Goal: Information Seeking & Learning: Learn about a topic

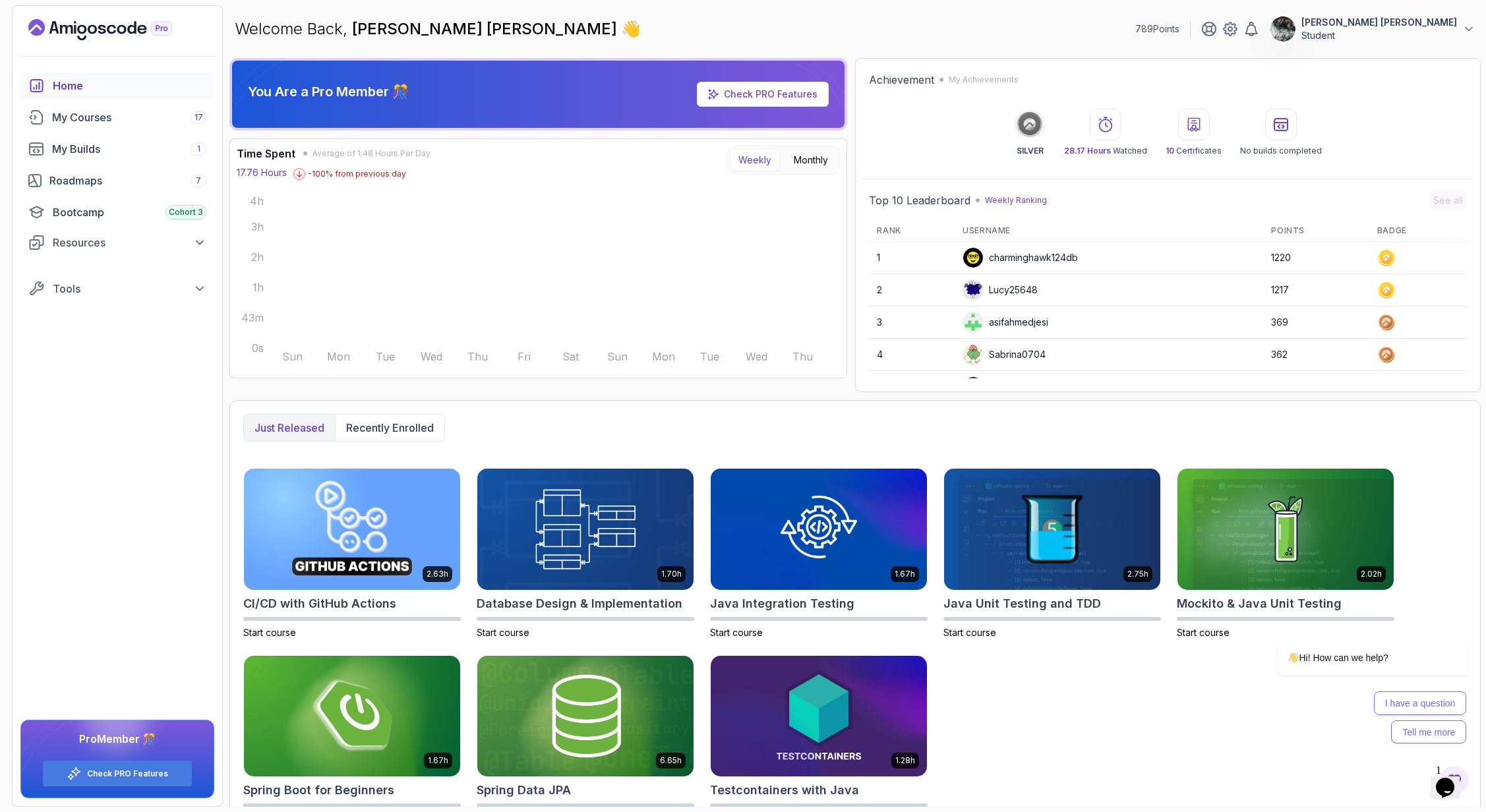
click at [1451, 780] on icon "$i18n('chat', 'chat_widget')" at bounding box center [1446, 787] width 19 height 20
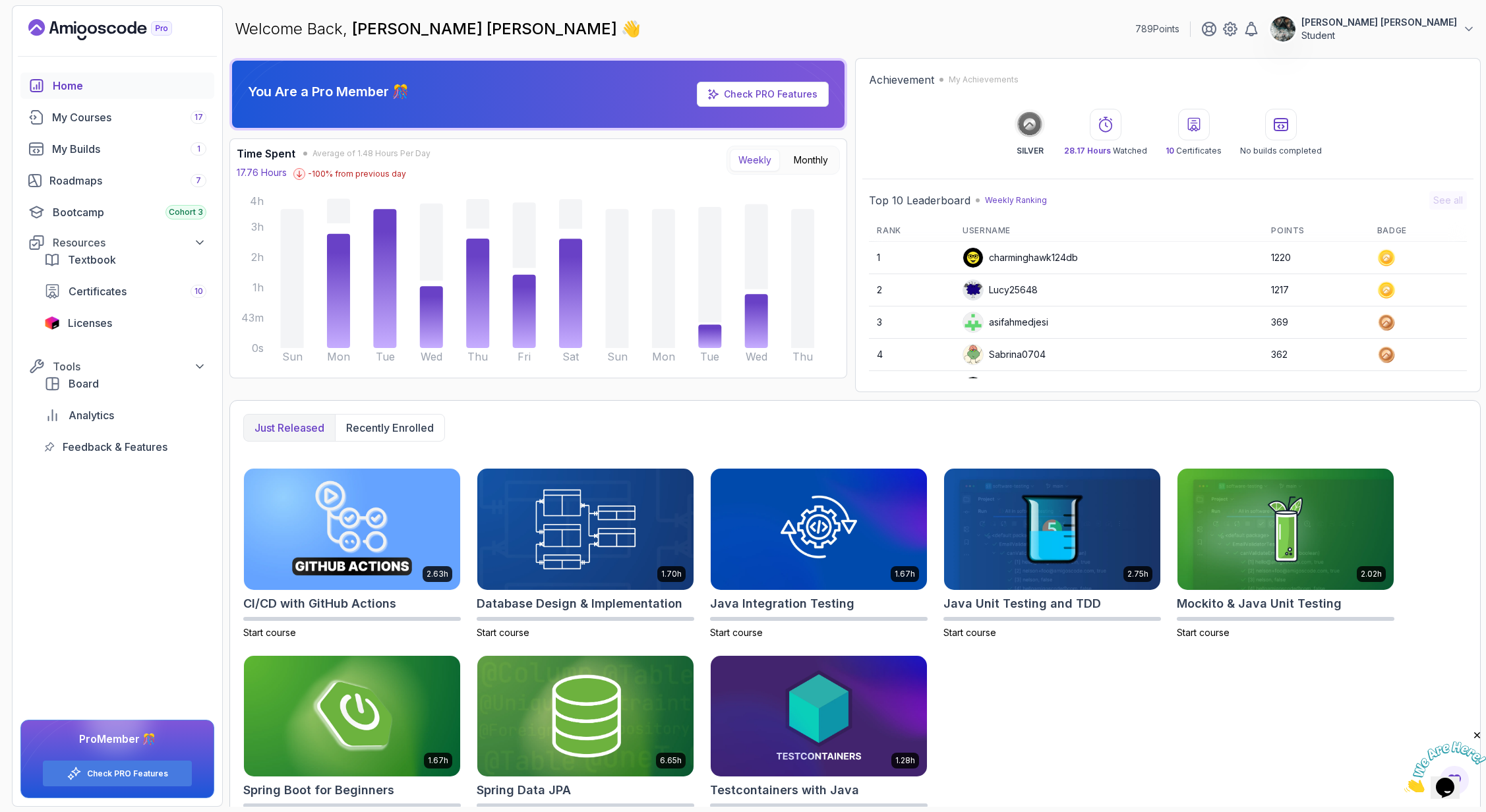
click at [1451, 785] on img at bounding box center [1445, 768] width 82 height 52
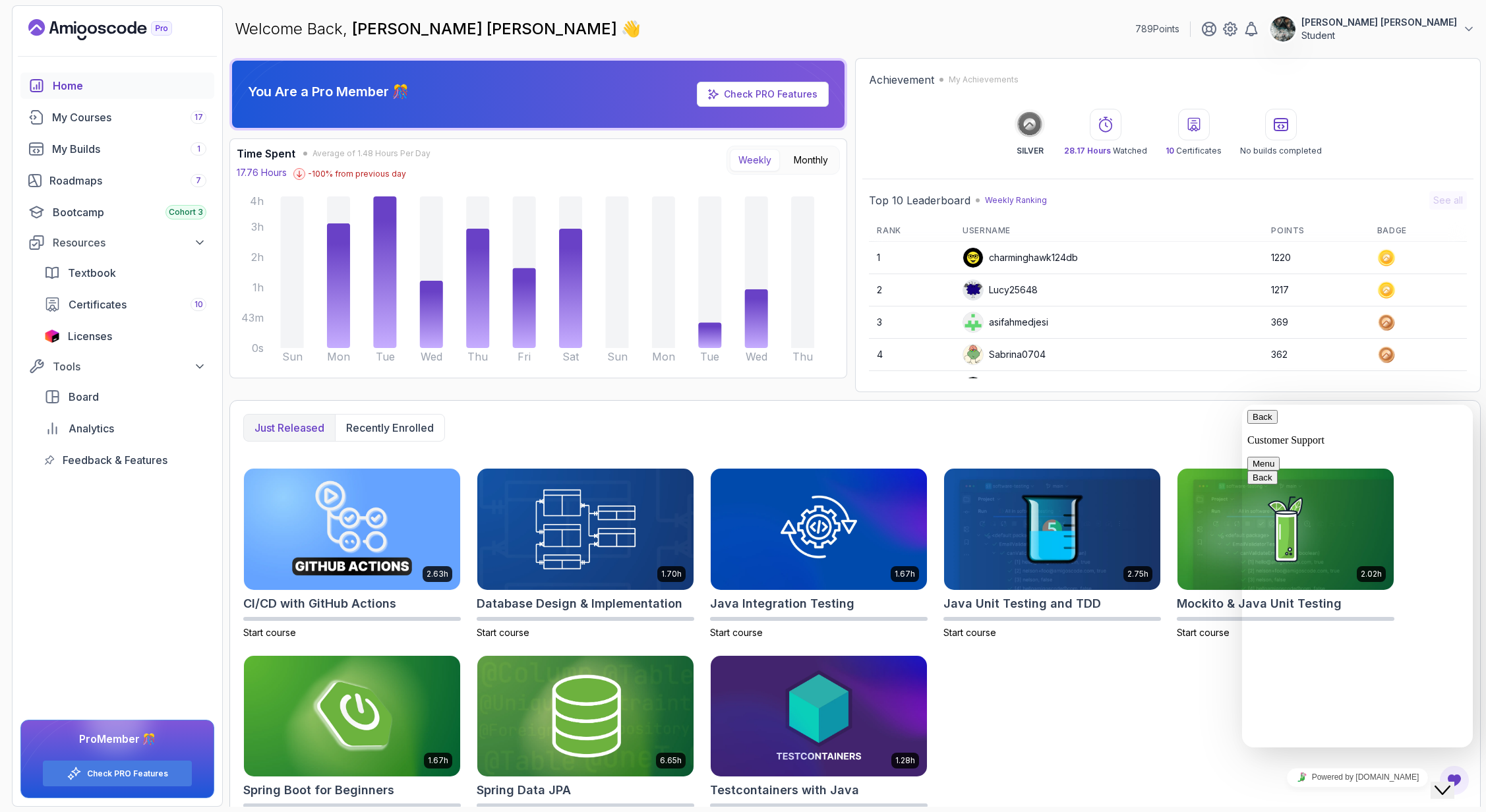
drag, startPoint x: 1454, startPoint y: 779, endPoint x: 1490, endPoint y: 795, distance: 39.4
click at [1451, 786] on icon "$i18n('chat', 'chat_widget')" at bounding box center [1443, 790] width 16 height 9
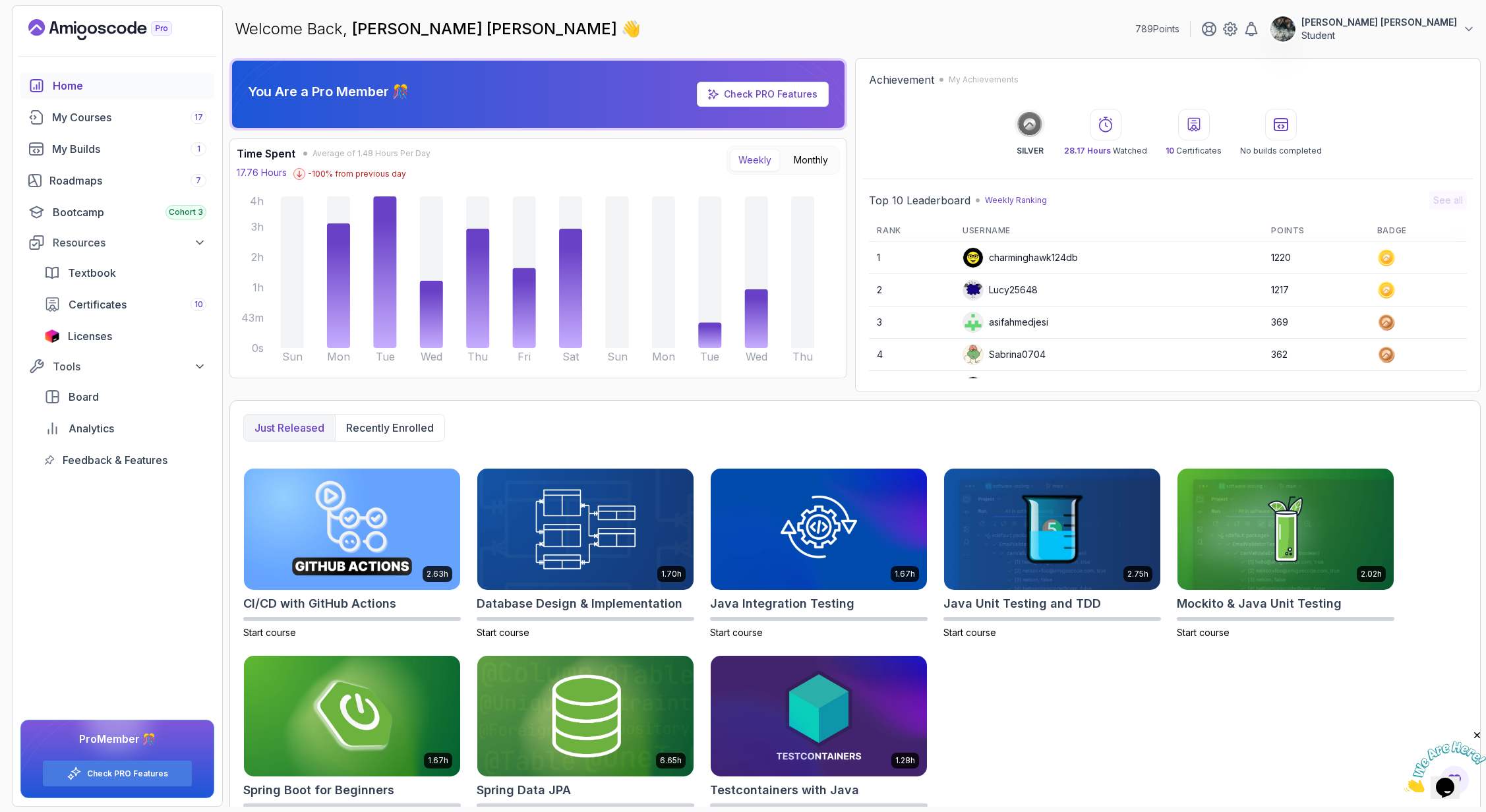
click at [1478, 738] on icon "Close" at bounding box center [1477, 735] width 12 height 12
click at [95, 141] on div "My Builds 1" at bounding box center [129, 149] width 154 height 16
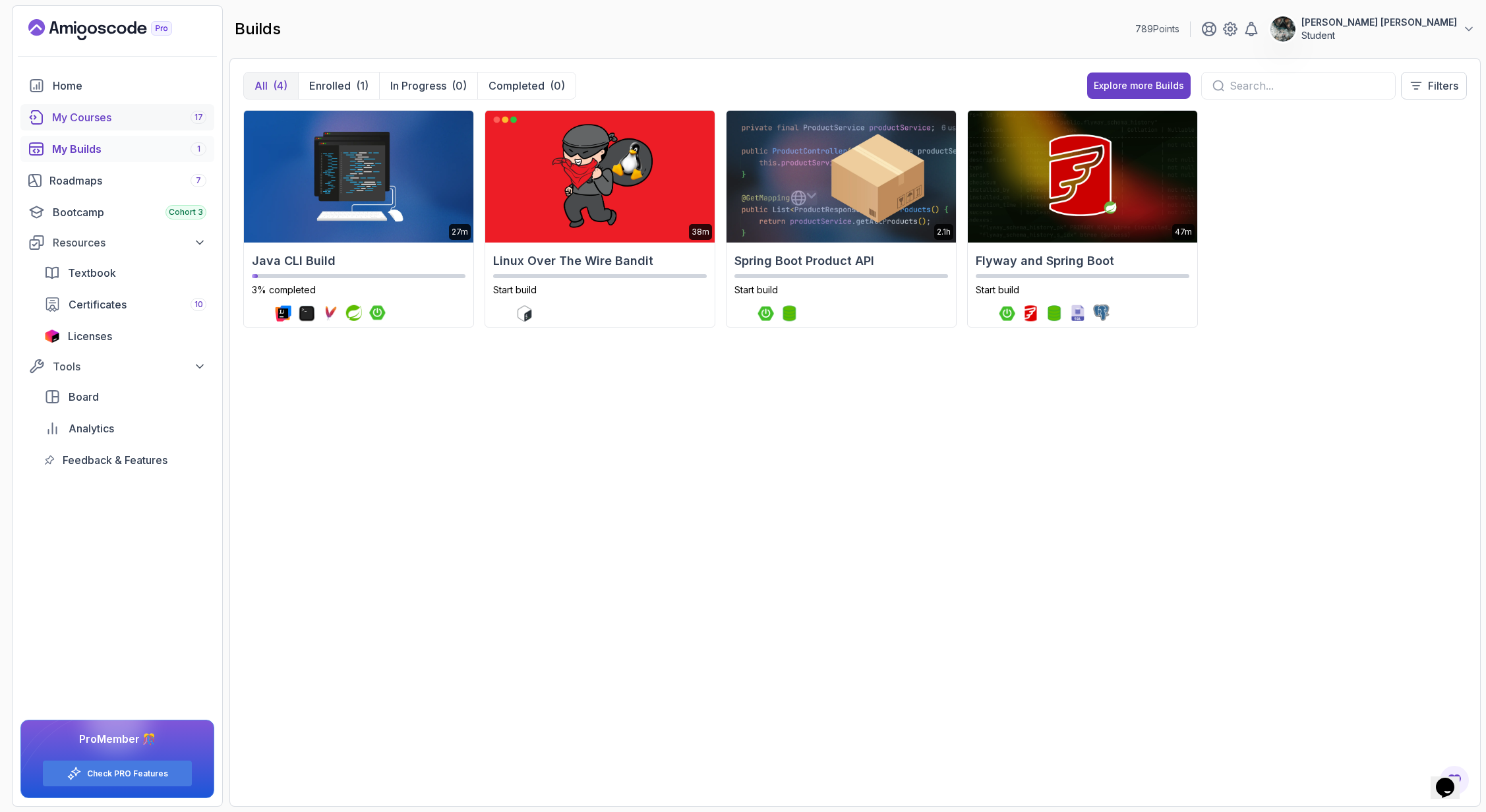
click at [90, 124] on div "My Courses 17" at bounding box center [129, 117] width 154 height 16
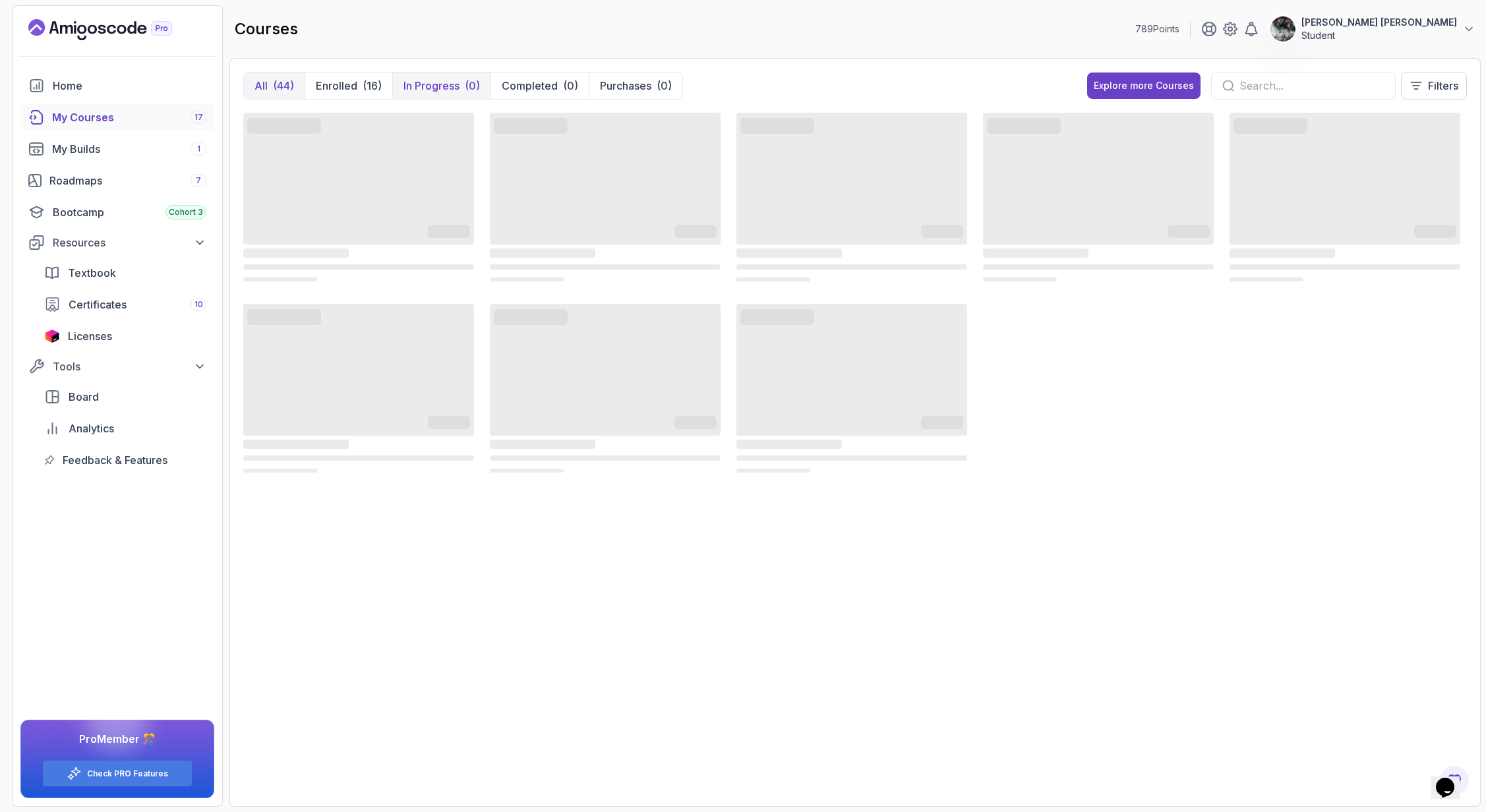
click at [466, 86] on div "(0)" at bounding box center [472, 86] width 15 height 16
drag, startPoint x: 252, startPoint y: 28, endPoint x: 290, endPoint y: 29, distance: 38.0
click at [290, 29] on h2 "courses" at bounding box center [267, 29] width 64 height 21
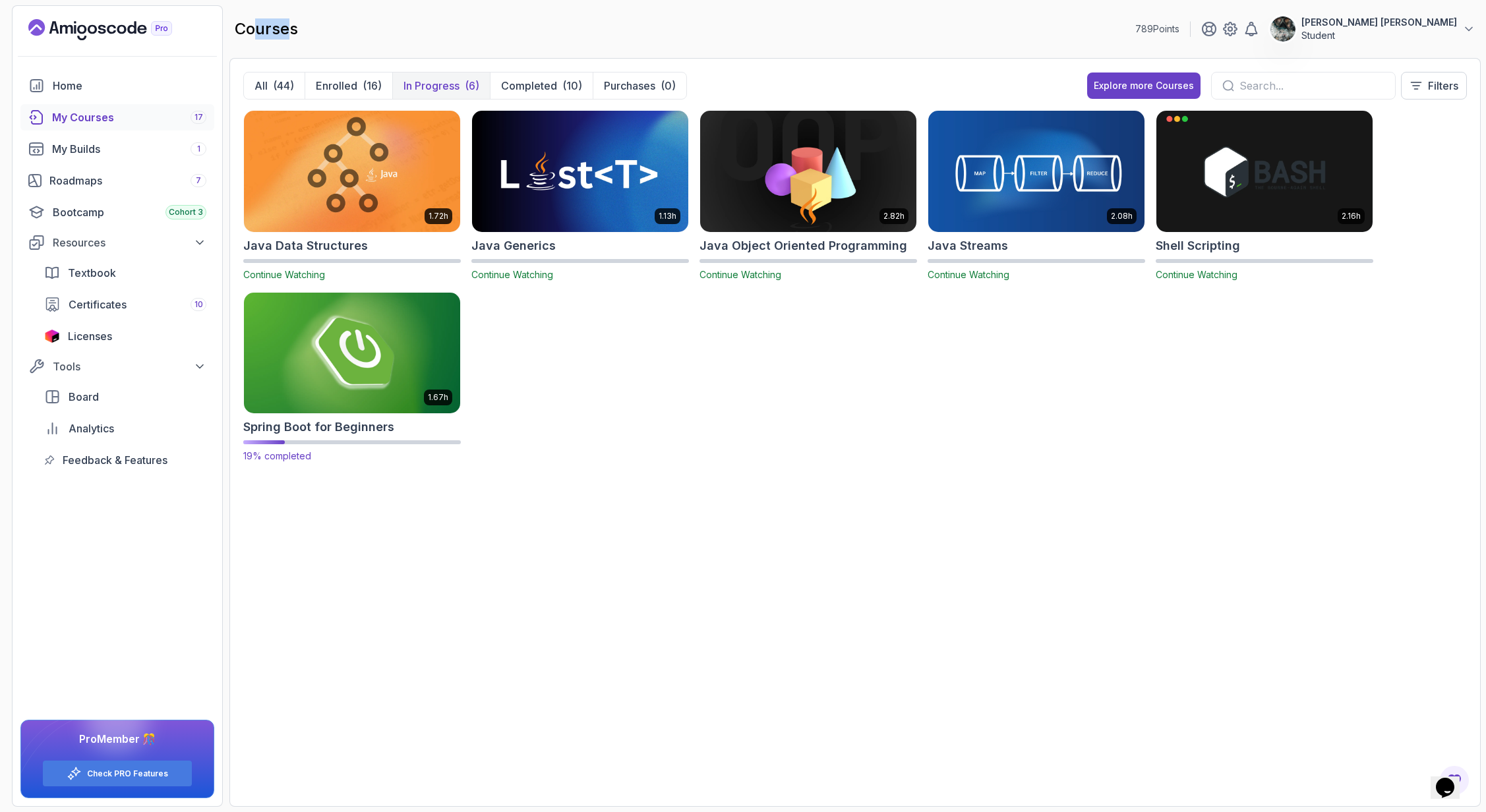
click at [305, 403] on img at bounding box center [352, 353] width 227 height 127
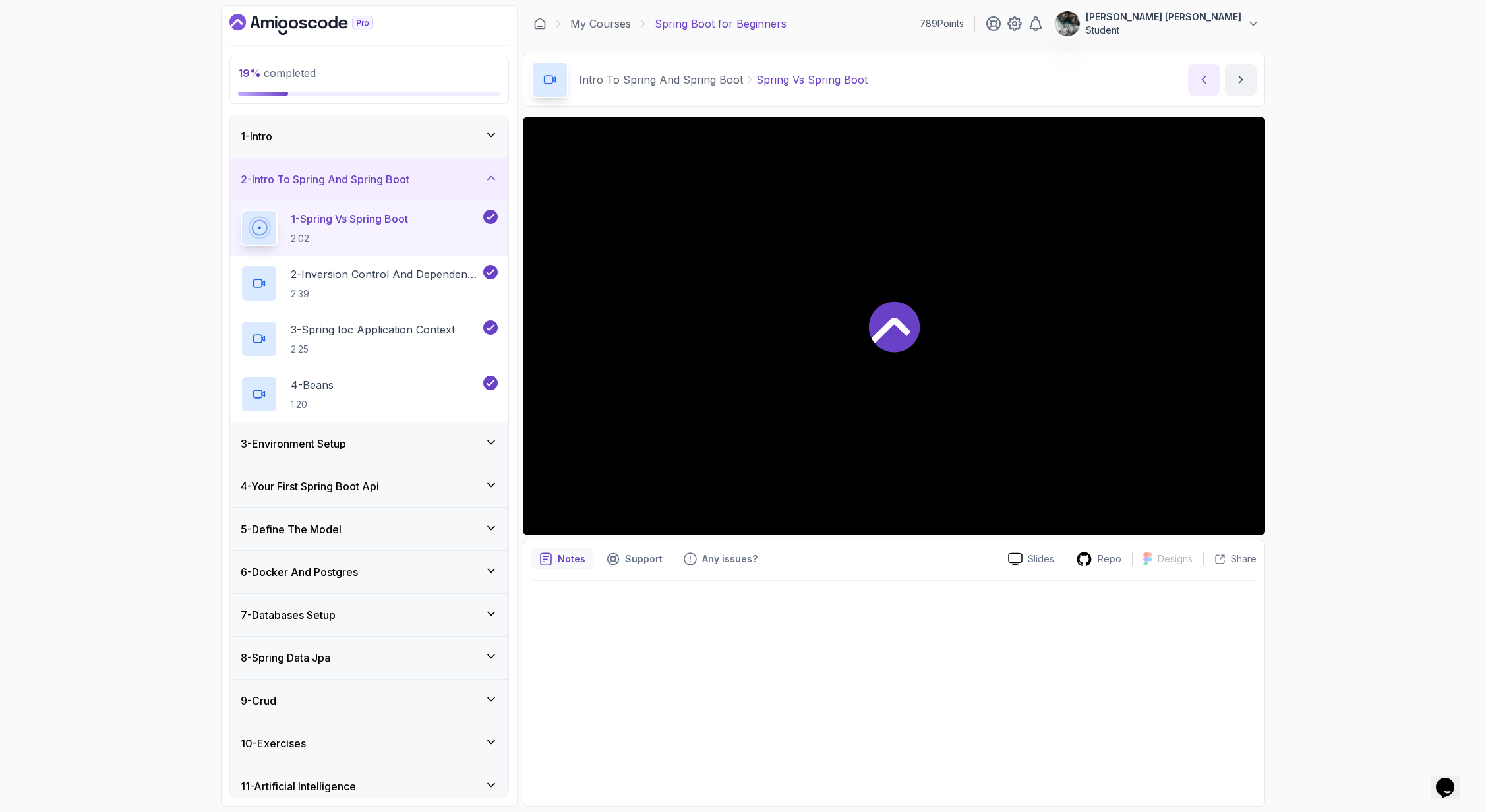
scroll to position [4, 0]
click at [335, 430] on div "3 - Environment Setup" at bounding box center [369, 440] width 278 height 42
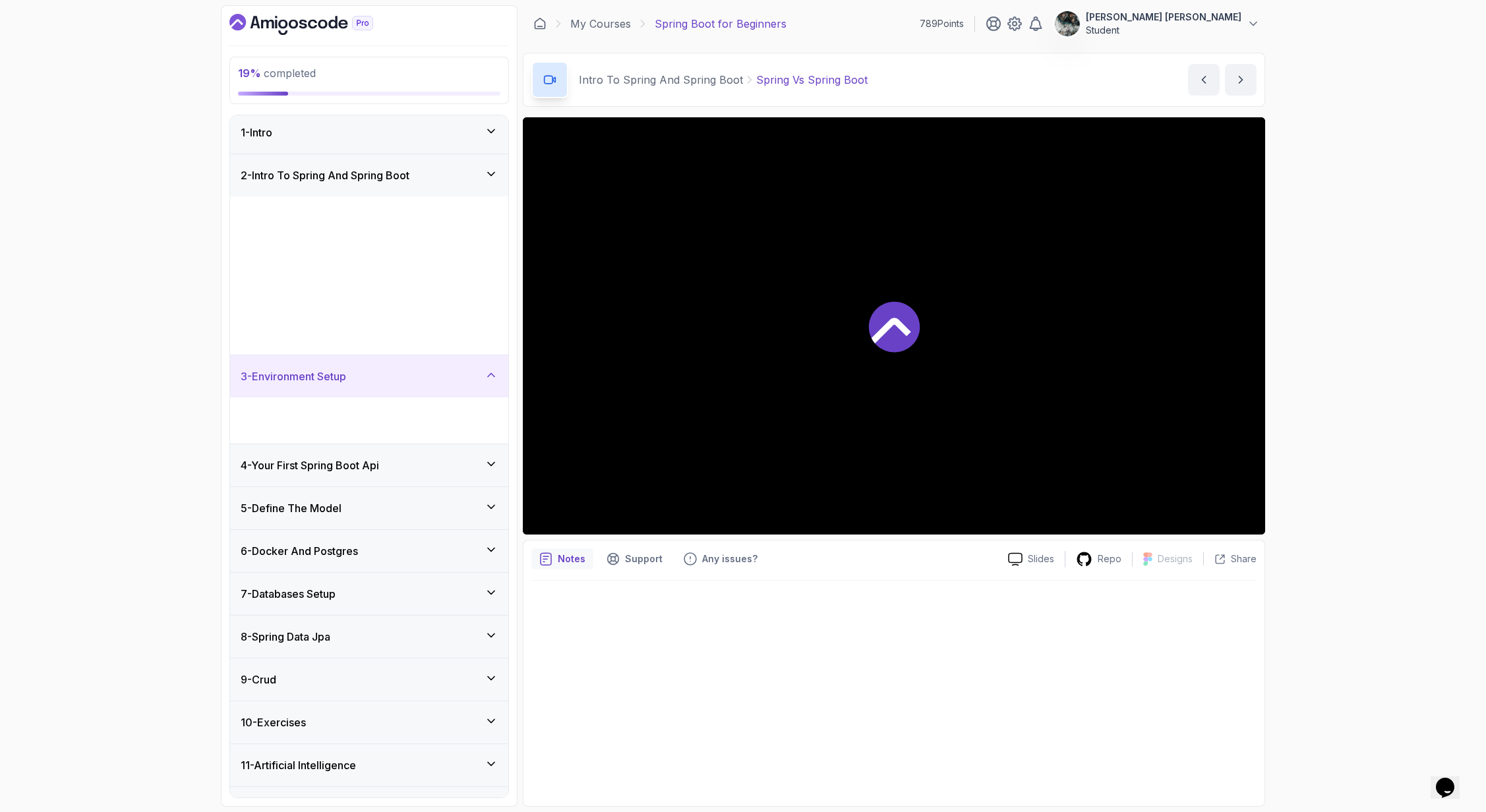
scroll to position [0, 0]
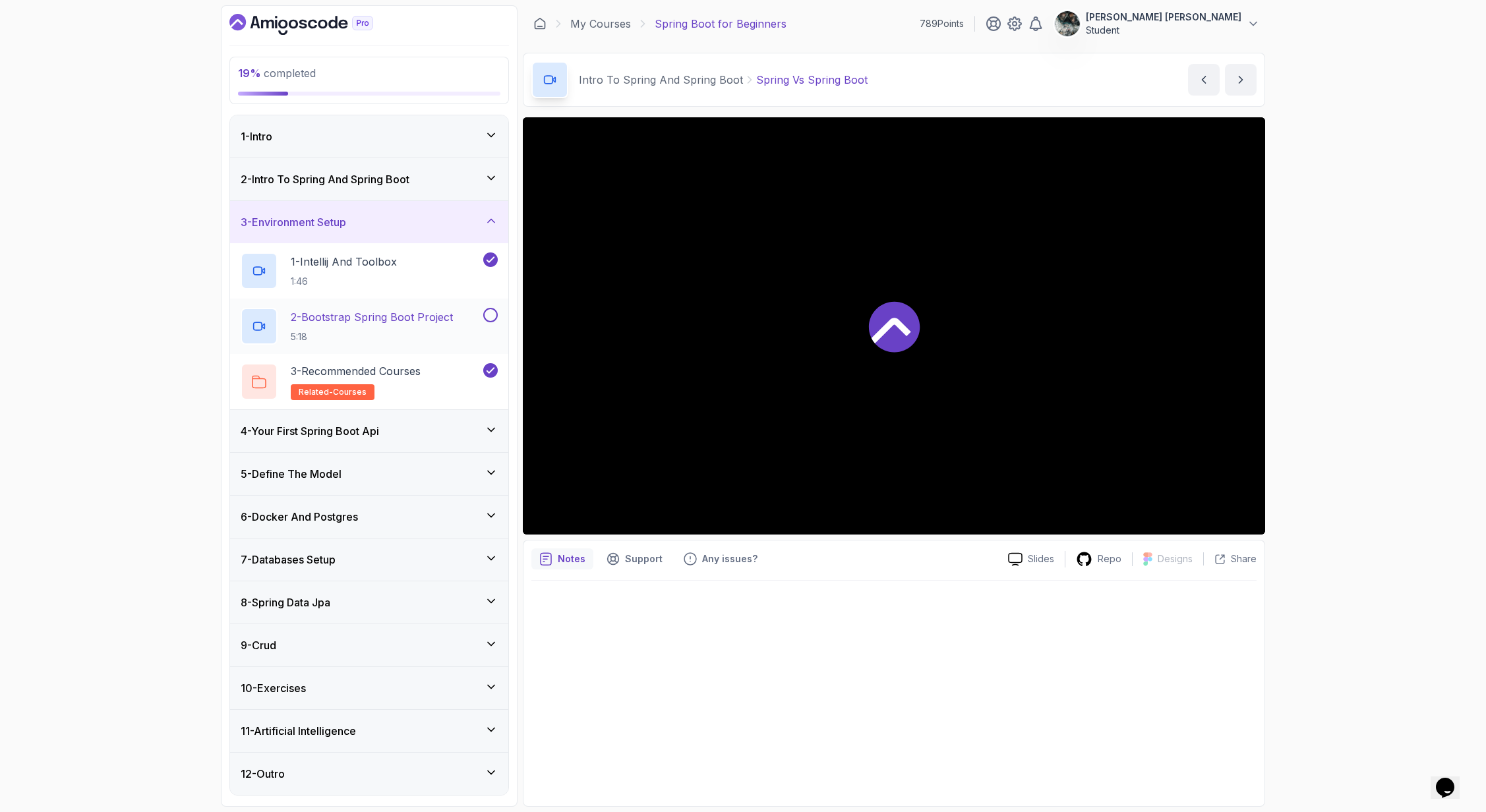
click at [430, 305] on div "2 - Bootstrap Spring Boot Project 5:18" at bounding box center [369, 326] width 278 height 56
click at [426, 317] on p "2 - Bootstrap Spring Boot Project" at bounding box center [372, 317] width 162 height 16
click at [583, 428] on div at bounding box center [894, 325] width 743 height 417
click at [330, 335] on p "5:18" at bounding box center [370, 337] width 160 height 13
click at [359, 264] on p "1 - Intellij And Toolbox" at bounding box center [343, 262] width 106 height 16
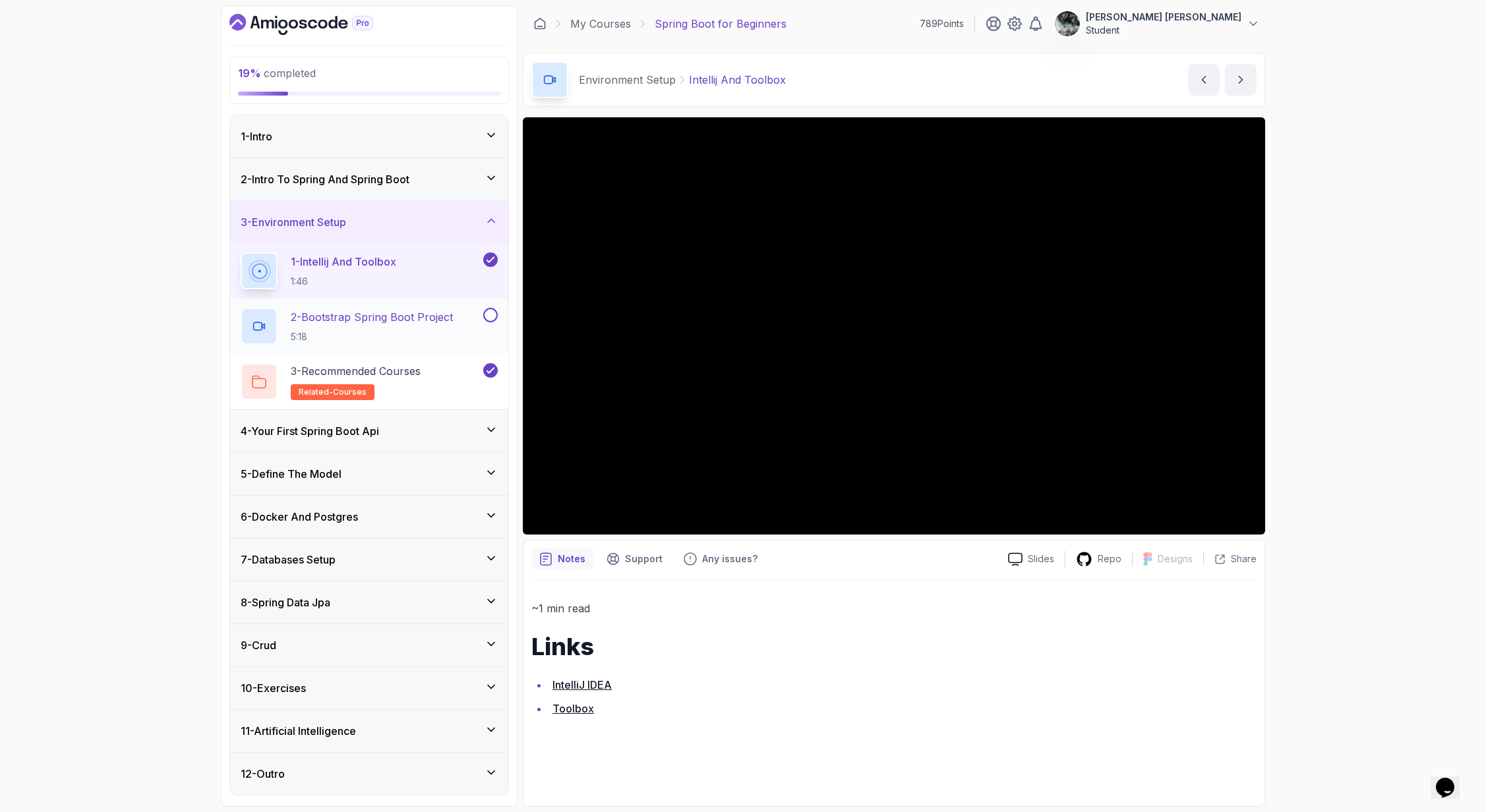
click at [359, 329] on h2 "2 - Bootstrap Spring Boot Project 5:18" at bounding box center [372, 326] width 162 height 34
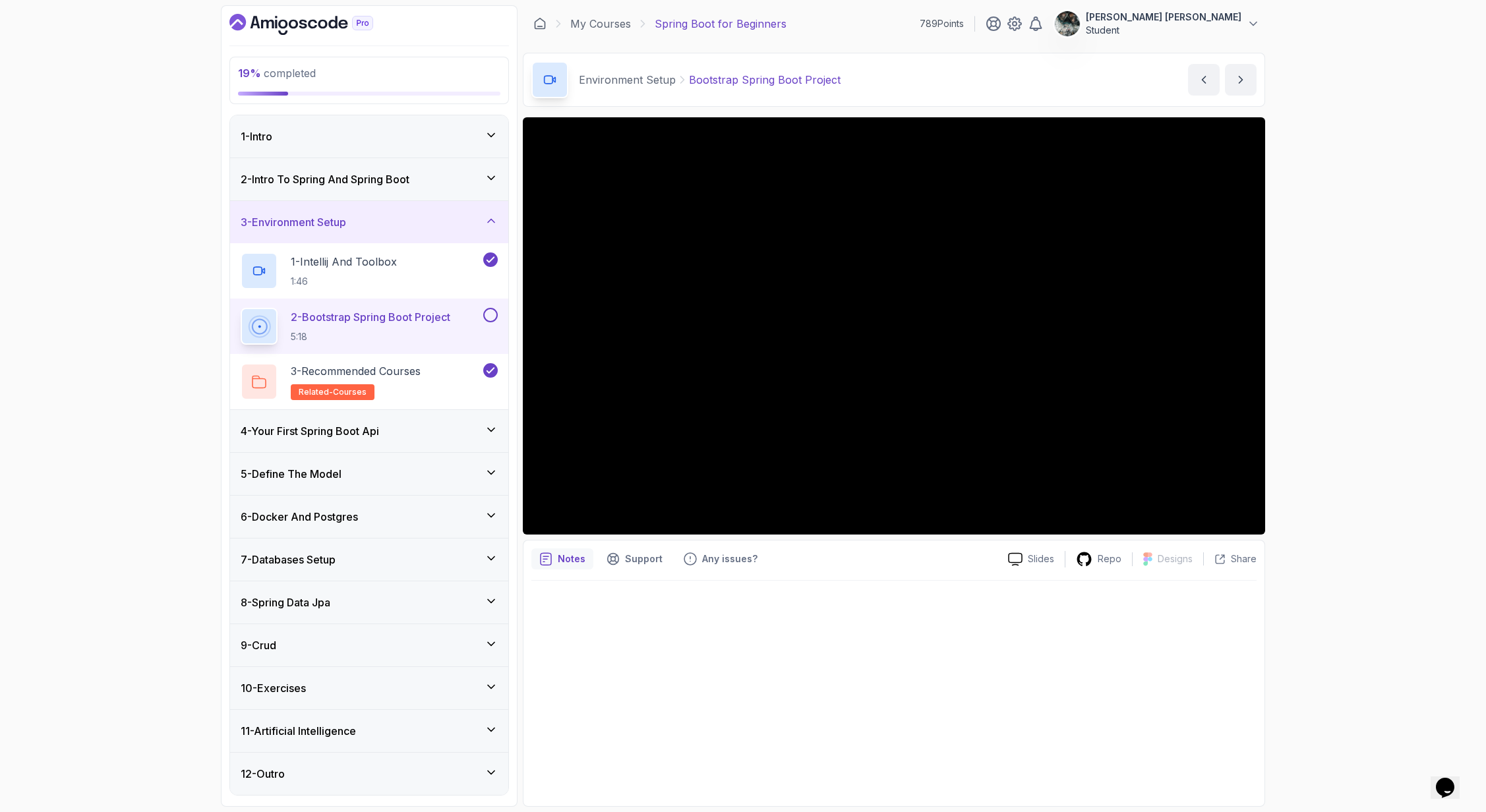
click at [1399, 160] on div "19 % completed 1 - Intro 2 - Intro To Spring And Spring Boot 3 - Environment Se…" at bounding box center [743, 406] width 1486 height 812
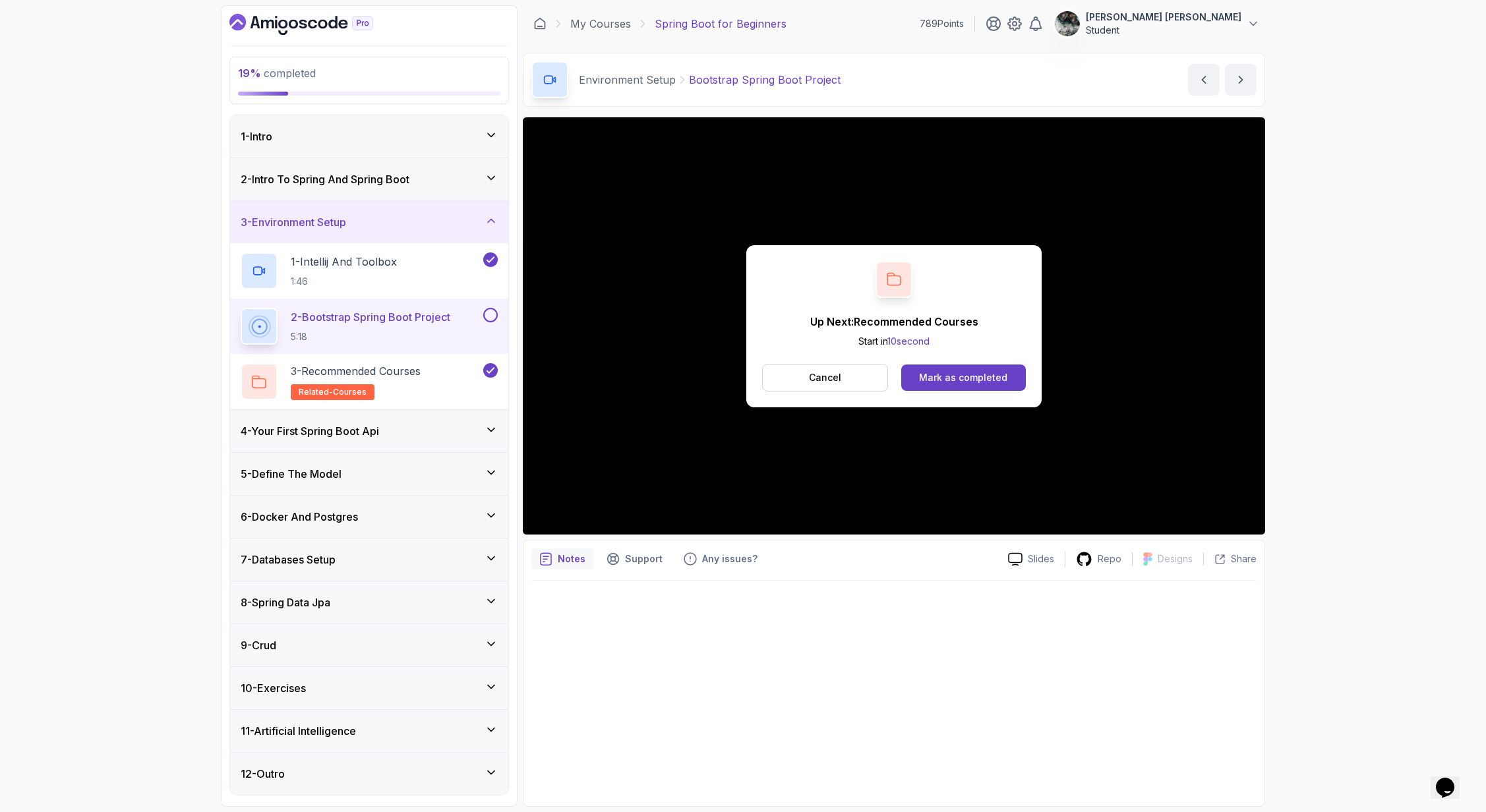
click at [500, 311] on div "2 - Bootstrap Spring Boot Project 5:18" at bounding box center [369, 326] width 278 height 56
click at [491, 311] on button at bounding box center [490, 315] width 14 height 14
click at [411, 435] on div "4 - Your First Spring Boot Api" at bounding box center [370, 431] width 257 height 16
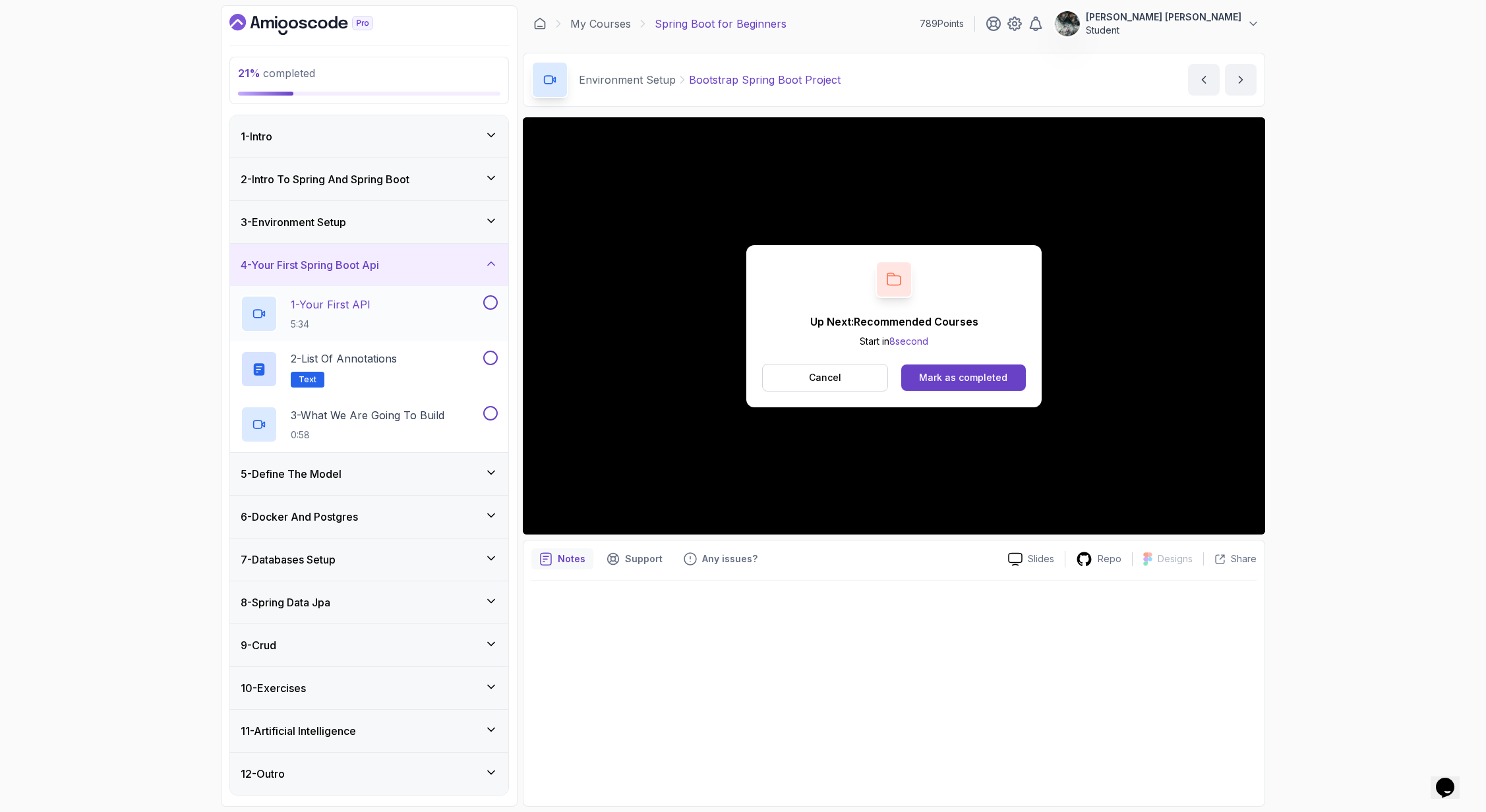
click at [389, 303] on div "1 - Your First API 5:34" at bounding box center [361, 313] width 240 height 37
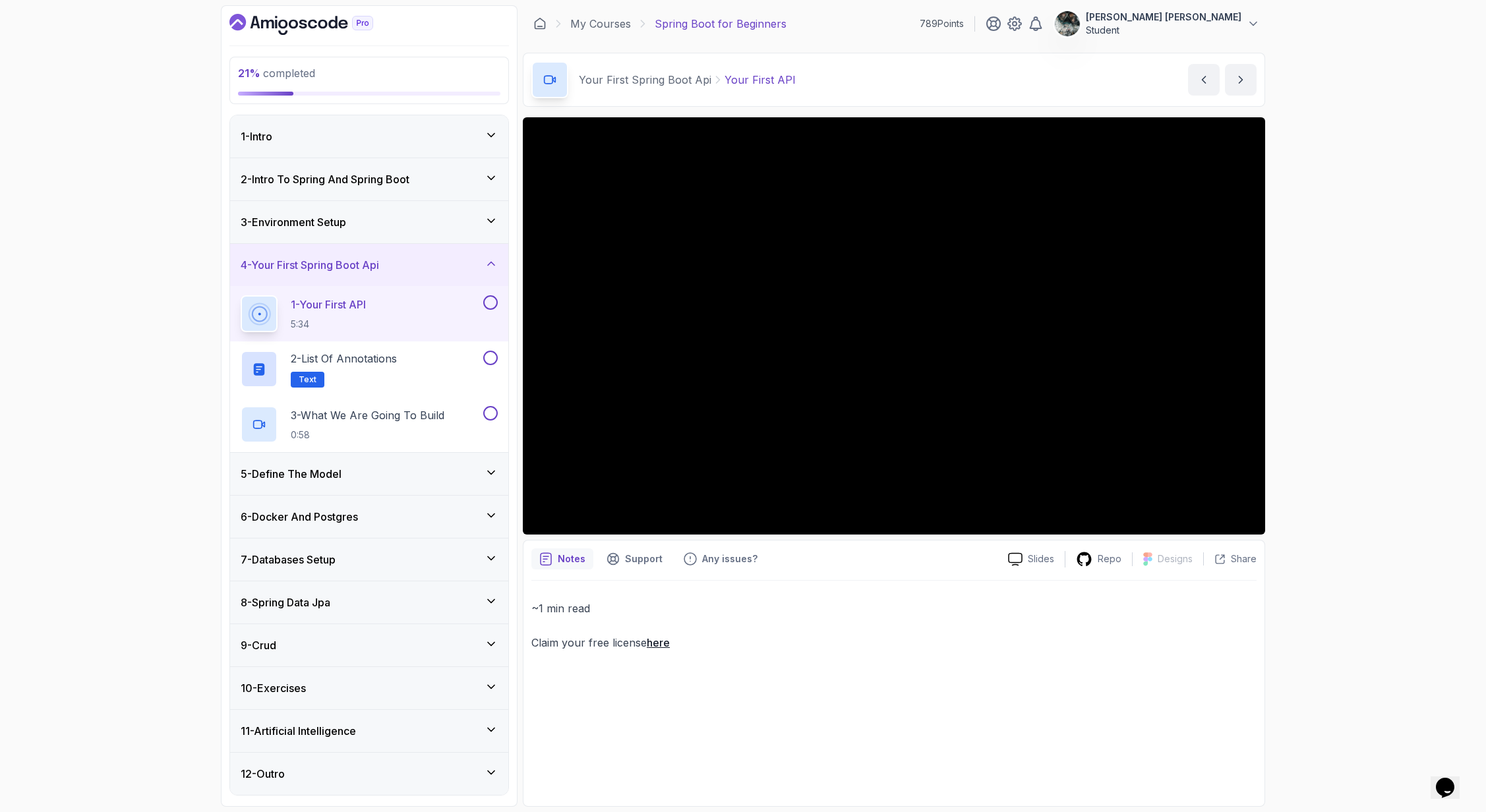
click at [482, 305] on div at bounding box center [490, 302] width 17 height 14
click at [490, 303] on button at bounding box center [490, 302] width 14 height 14
click at [493, 355] on button at bounding box center [490, 358] width 14 height 14
click at [437, 406] on div "3 - What We Are Going To Build 0:58" at bounding box center [361, 424] width 240 height 37
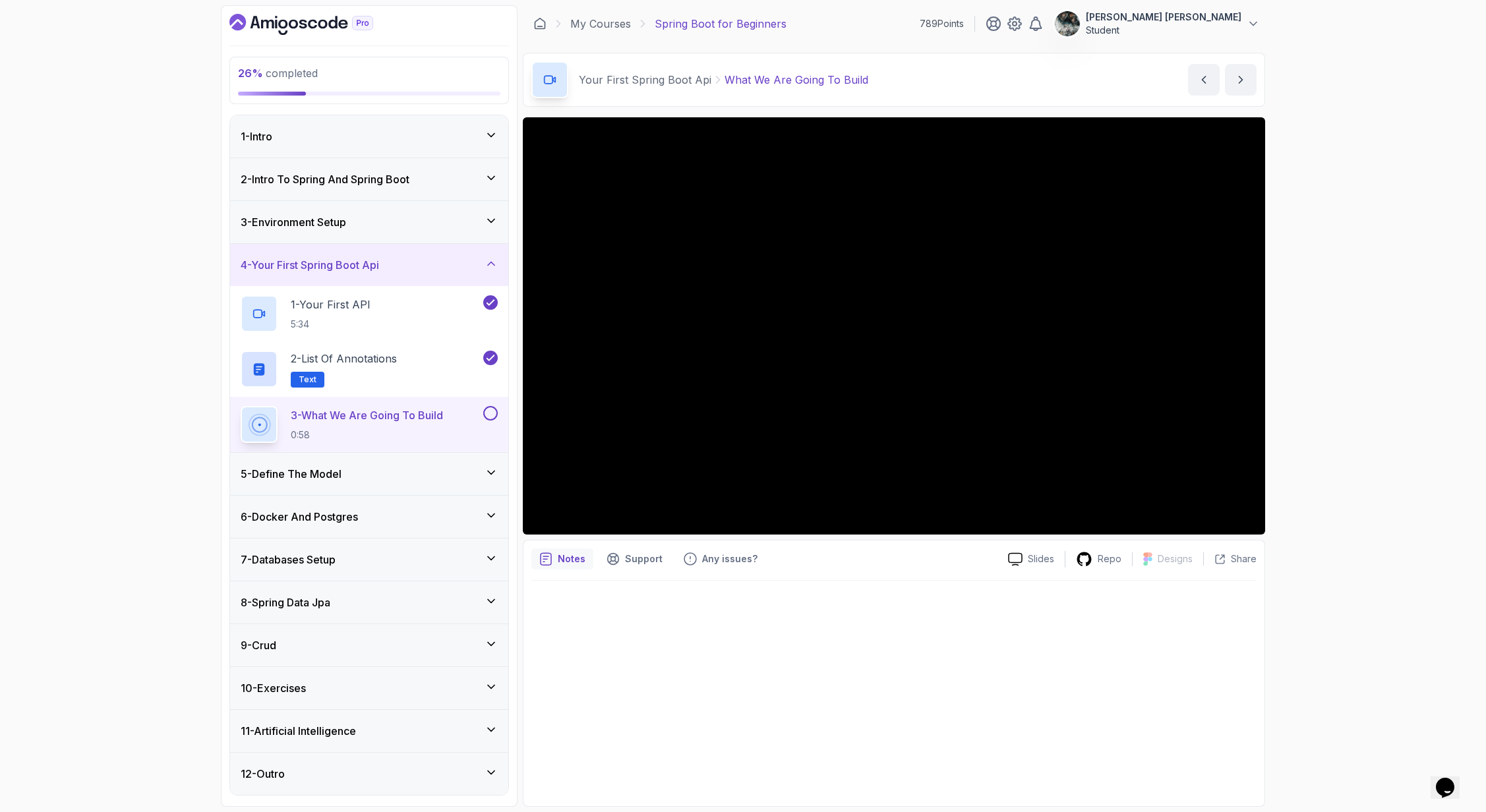
click at [364, 474] on div "5 - Define The Model" at bounding box center [370, 474] width 257 height 16
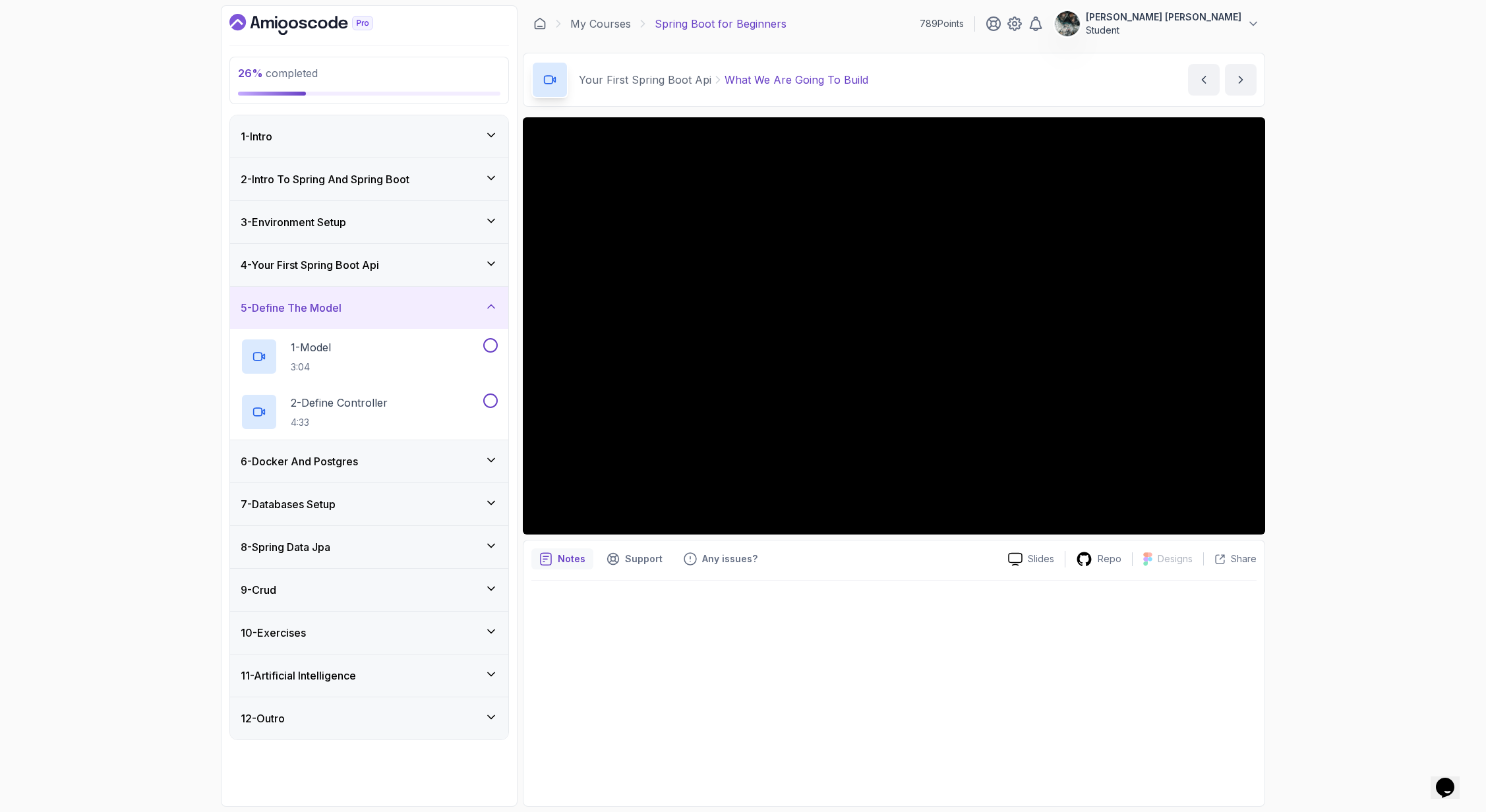
click at [355, 261] on h3 "4 - Your First Spring Boot Api" at bounding box center [309, 265] width 138 height 16
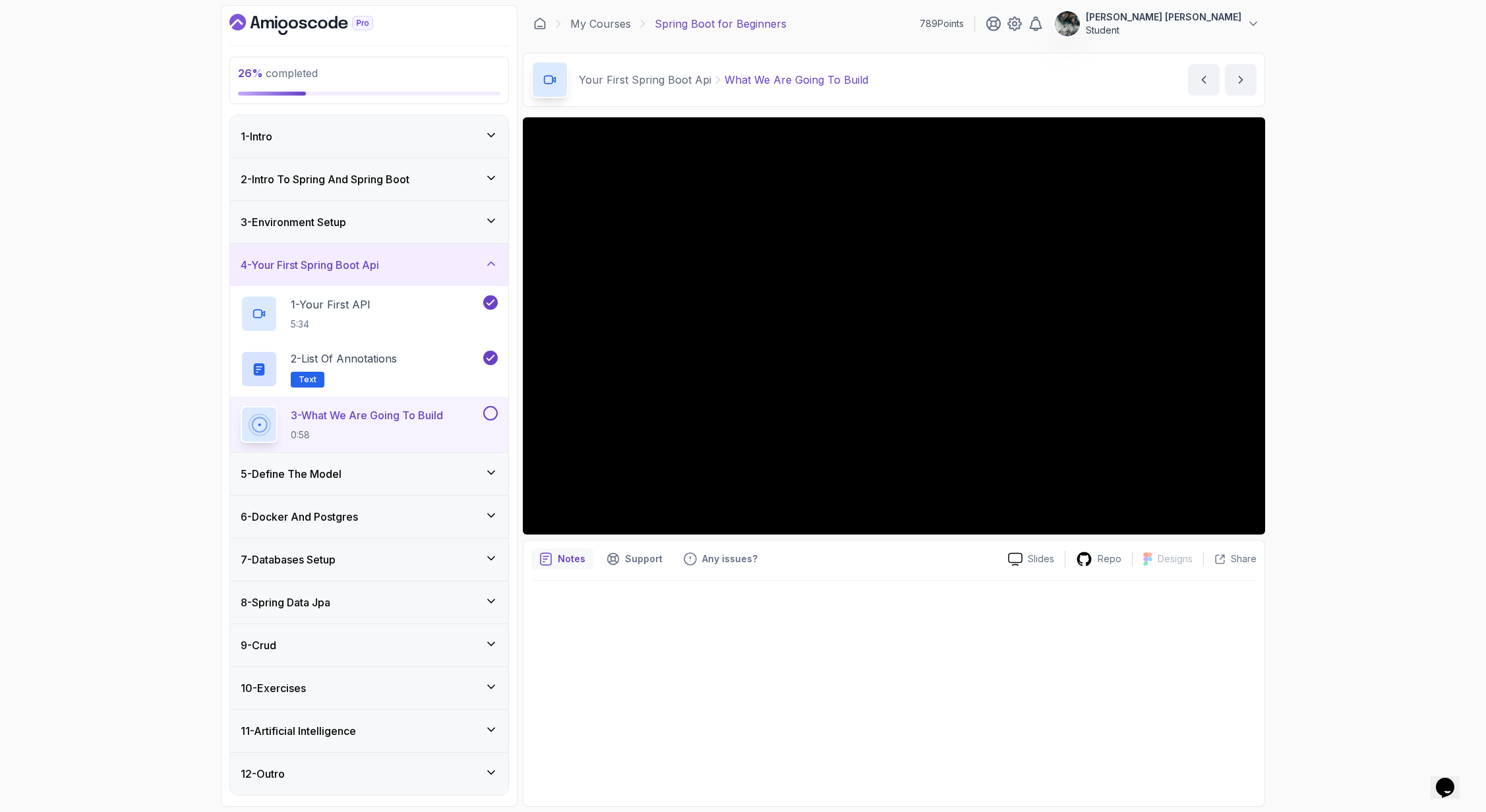
click at [491, 411] on button at bounding box center [490, 414] width 14 height 14
click at [380, 473] on div "5 - Define The Model" at bounding box center [370, 474] width 257 height 16
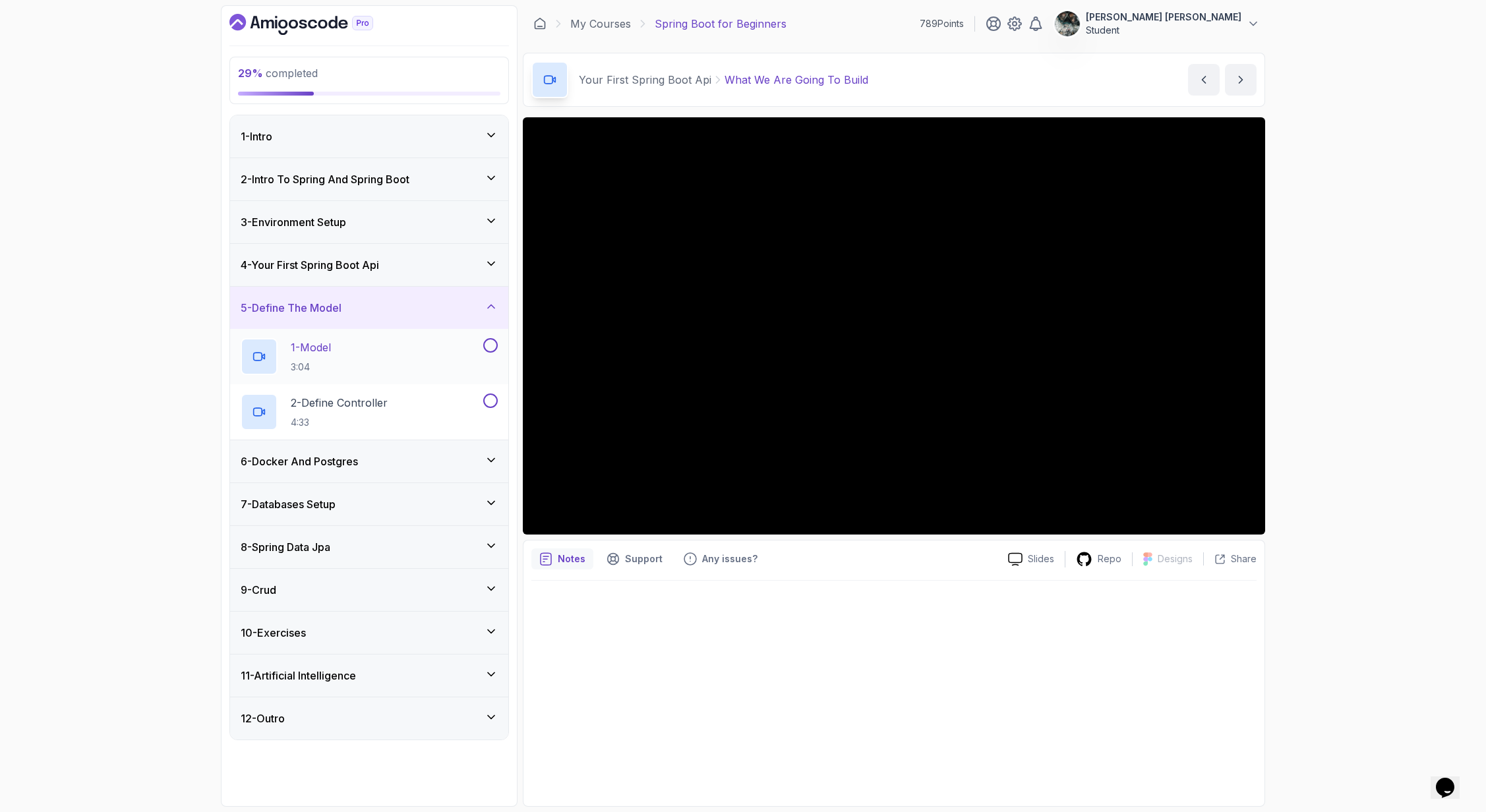
click at [372, 353] on div "1 - Model 3:04" at bounding box center [361, 356] width 240 height 37
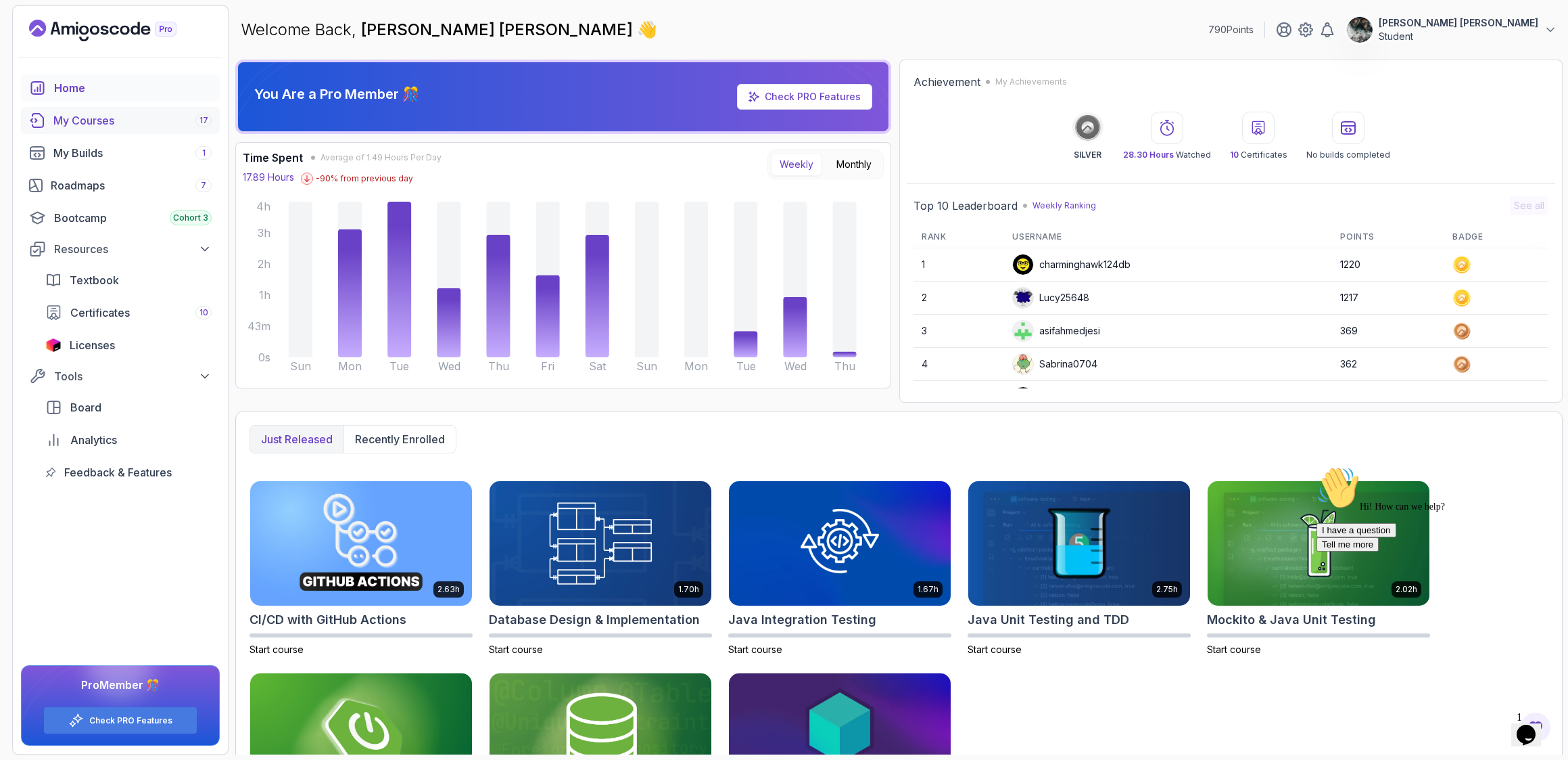
click at [109, 119] on div "My Courses 17" at bounding box center [132, 120] width 158 height 16
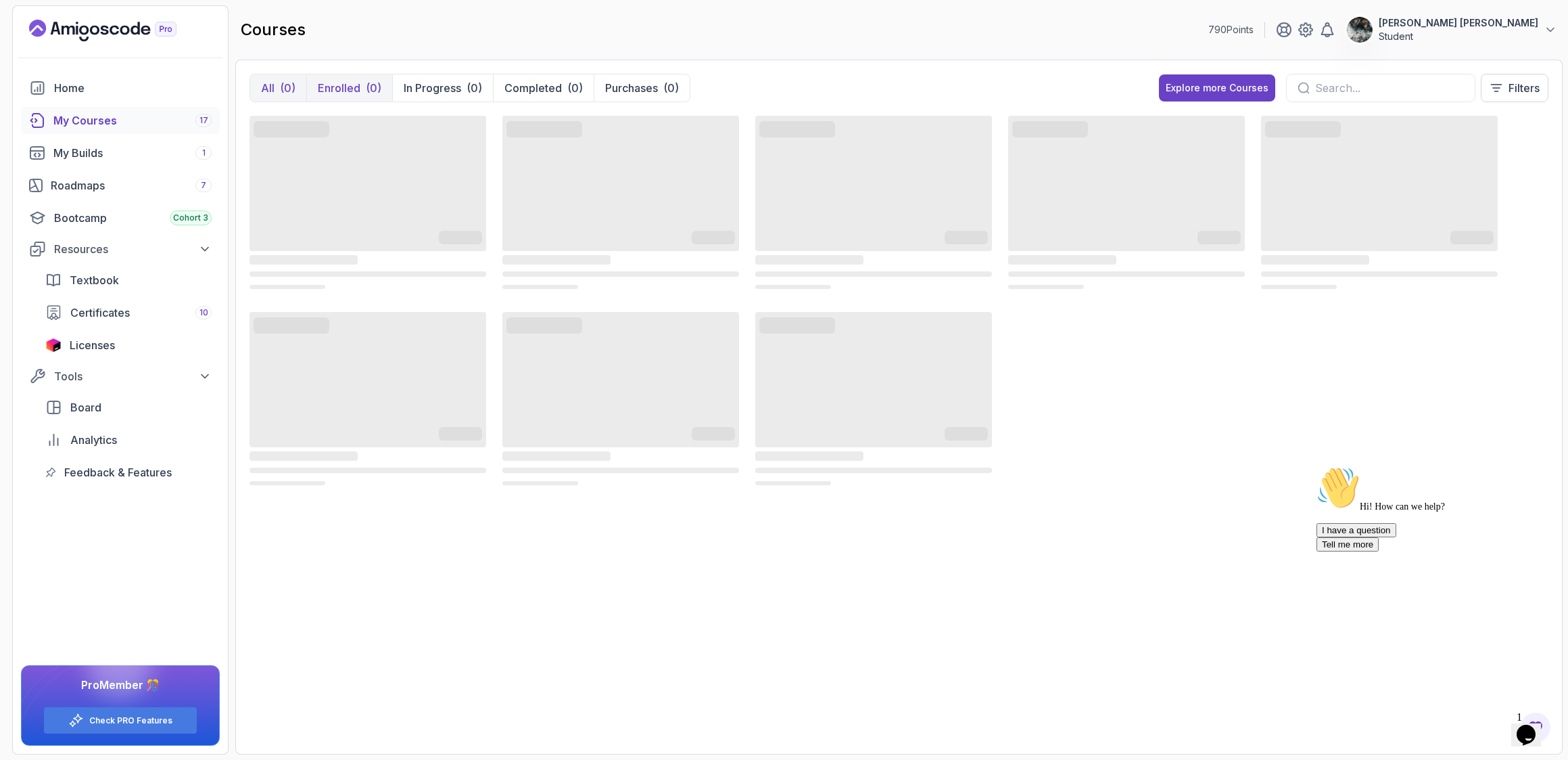
click at [387, 91] on button "Enrolled (0)" at bounding box center [349, 88] width 86 height 27
click at [410, 87] on p "In Progress" at bounding box center [432, 88] width 58 height 16
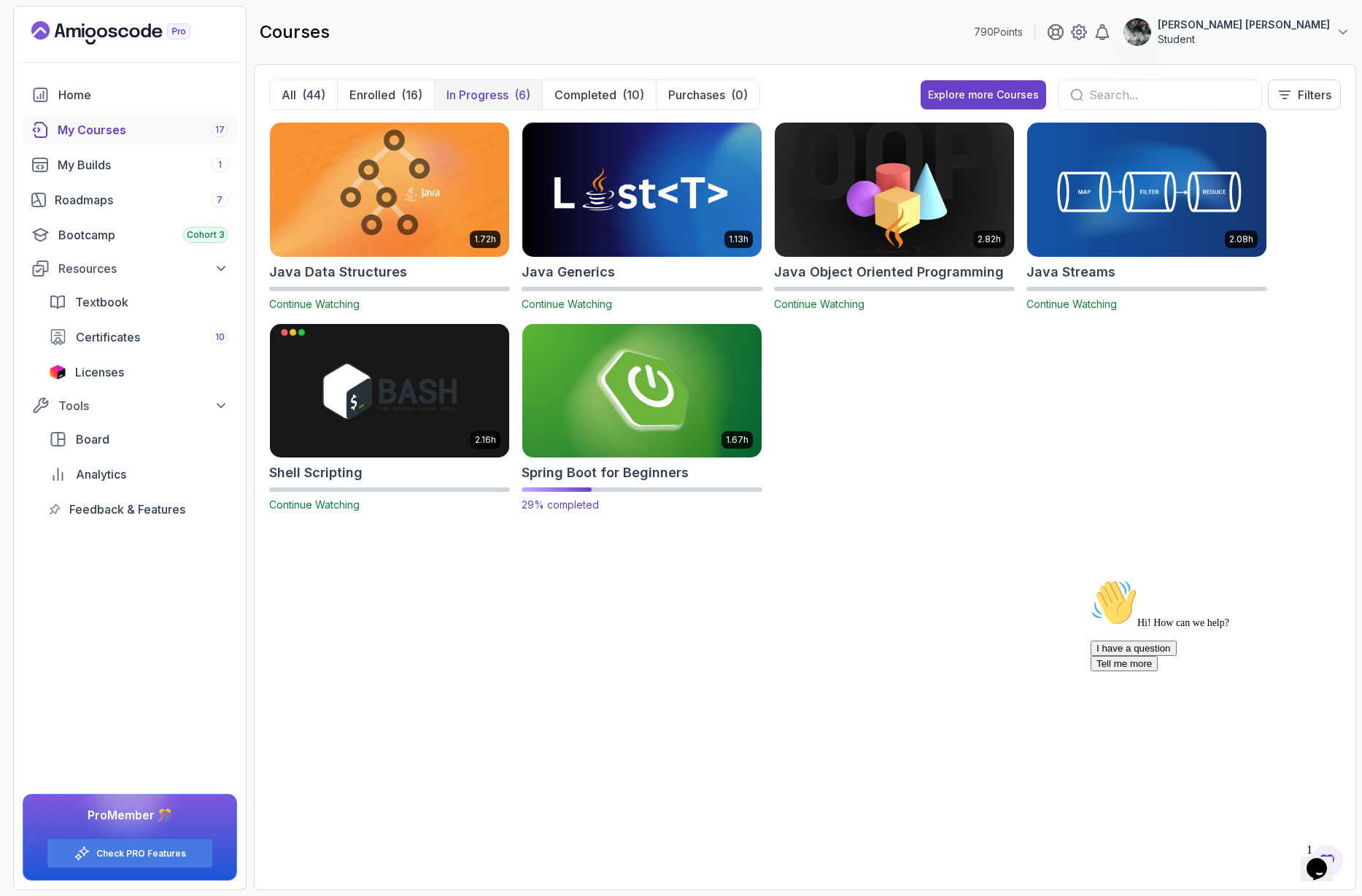
click at [601, 360] on img at bounding box center [643, 390] width 251 height 141
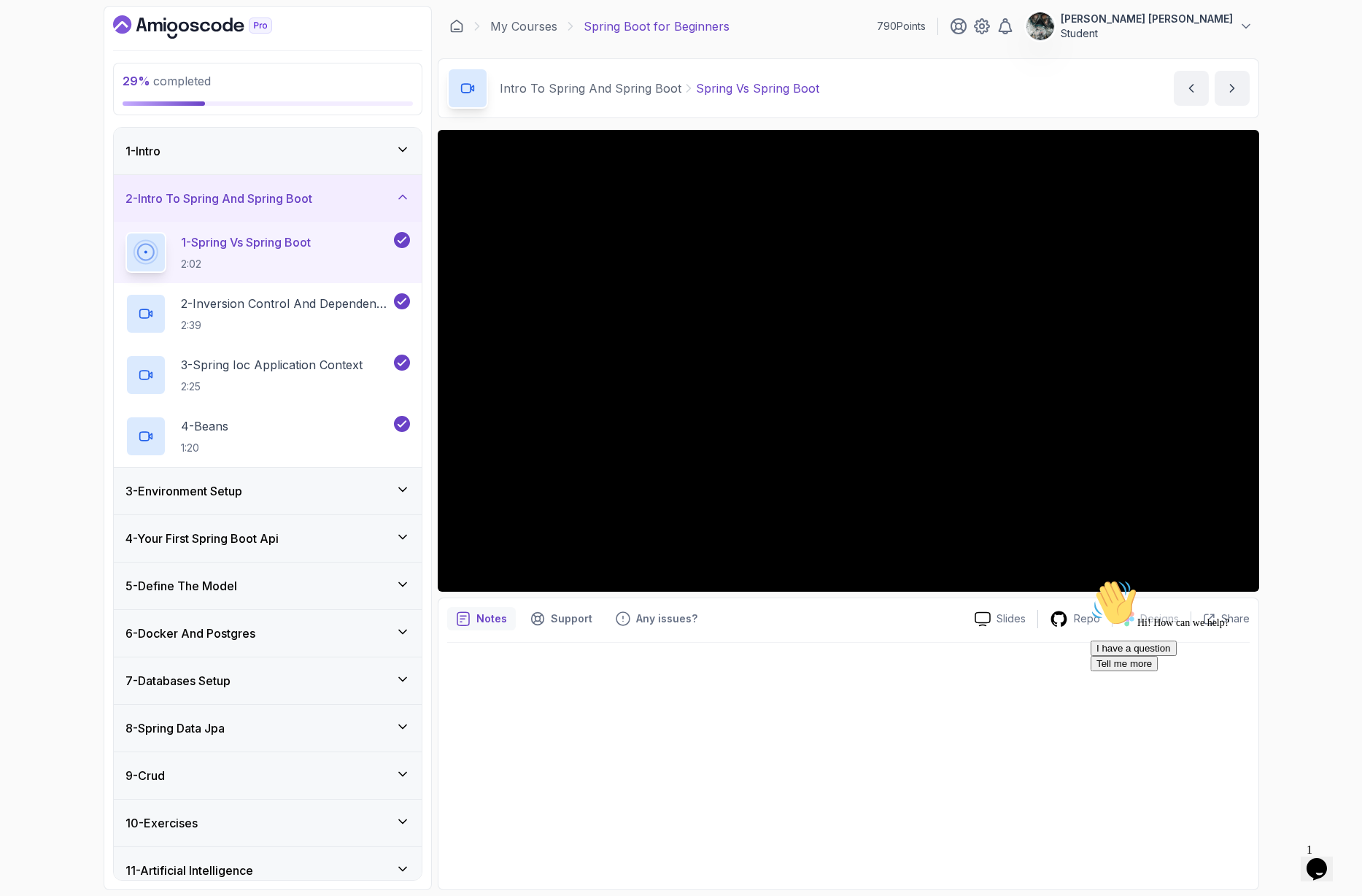
drag, startPoint x: 372, startPoint y: 186, endPoint x: 334, endPoint y: 244, distance: 69.3
click at [372, 186] on div "2 - Intro To Spring And Spring Boot" at bounding box center [267, 198] width 308 height 46
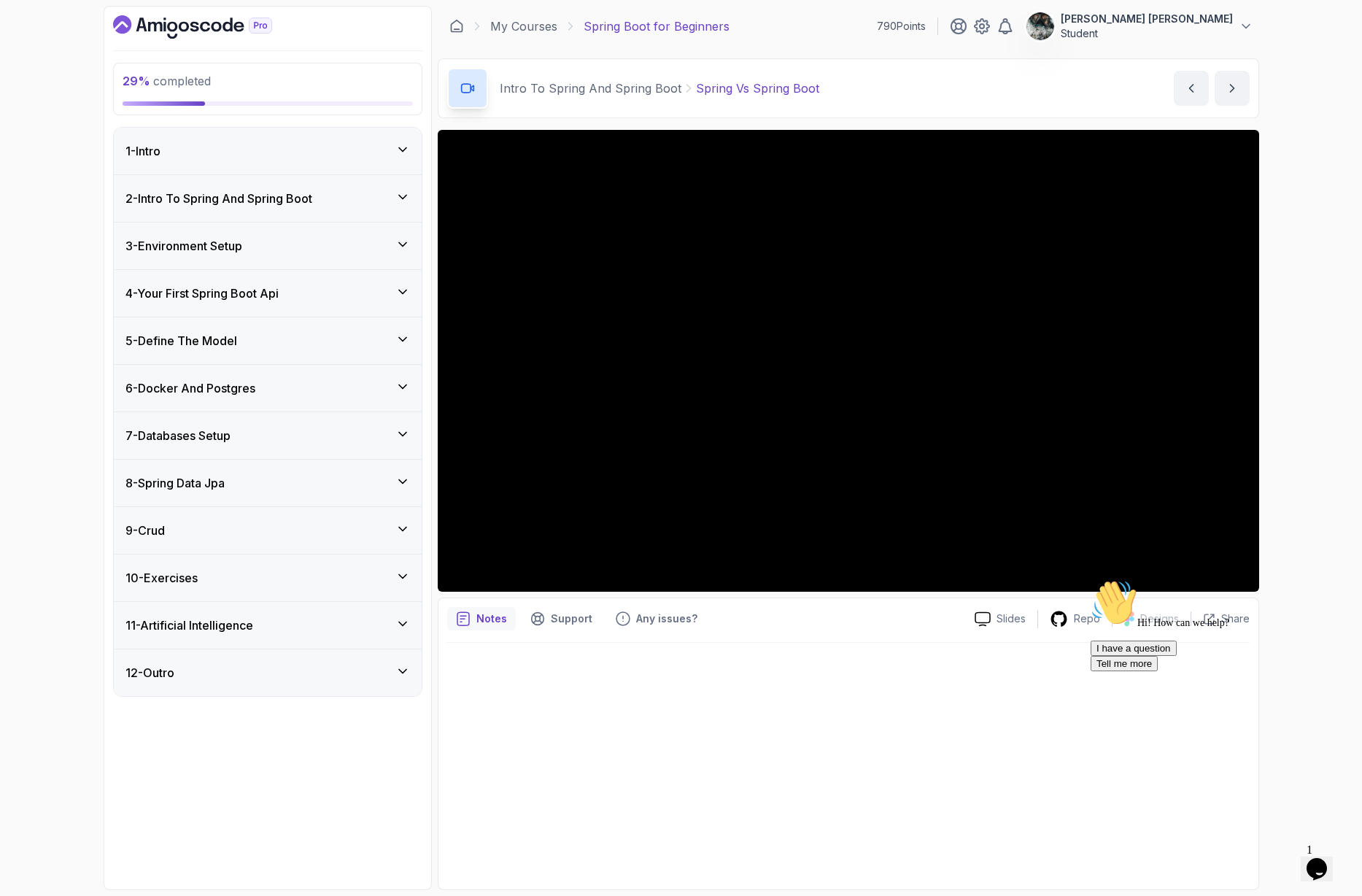
click at [251, 295] on h3 "4 - Your First Spring Boot Api" at bounding box center [202, 294] width 153 height 18
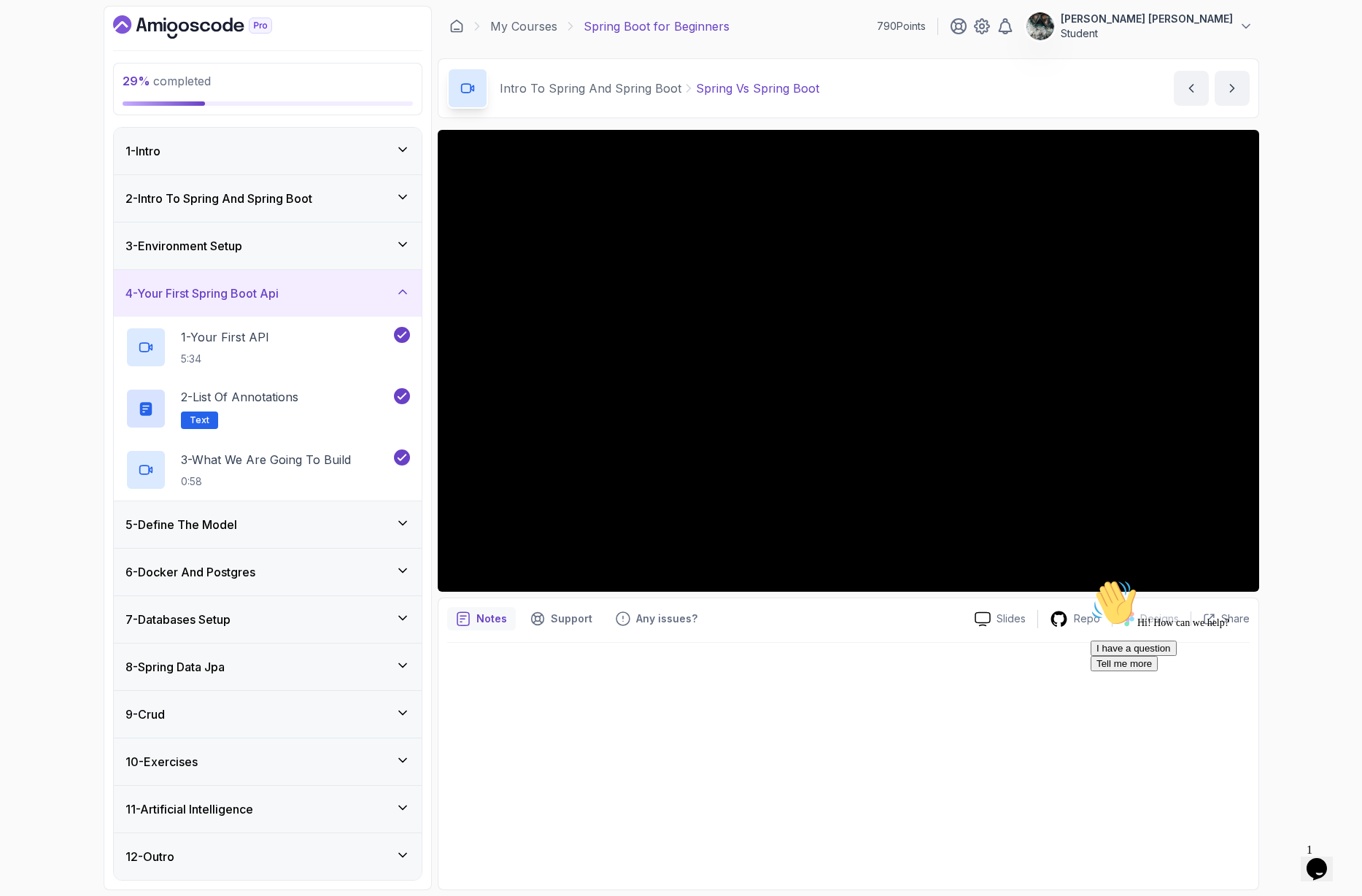
click at [261, 517] on div "5 - Define The Model" at bounding box center [268, 525] width 285 height 18
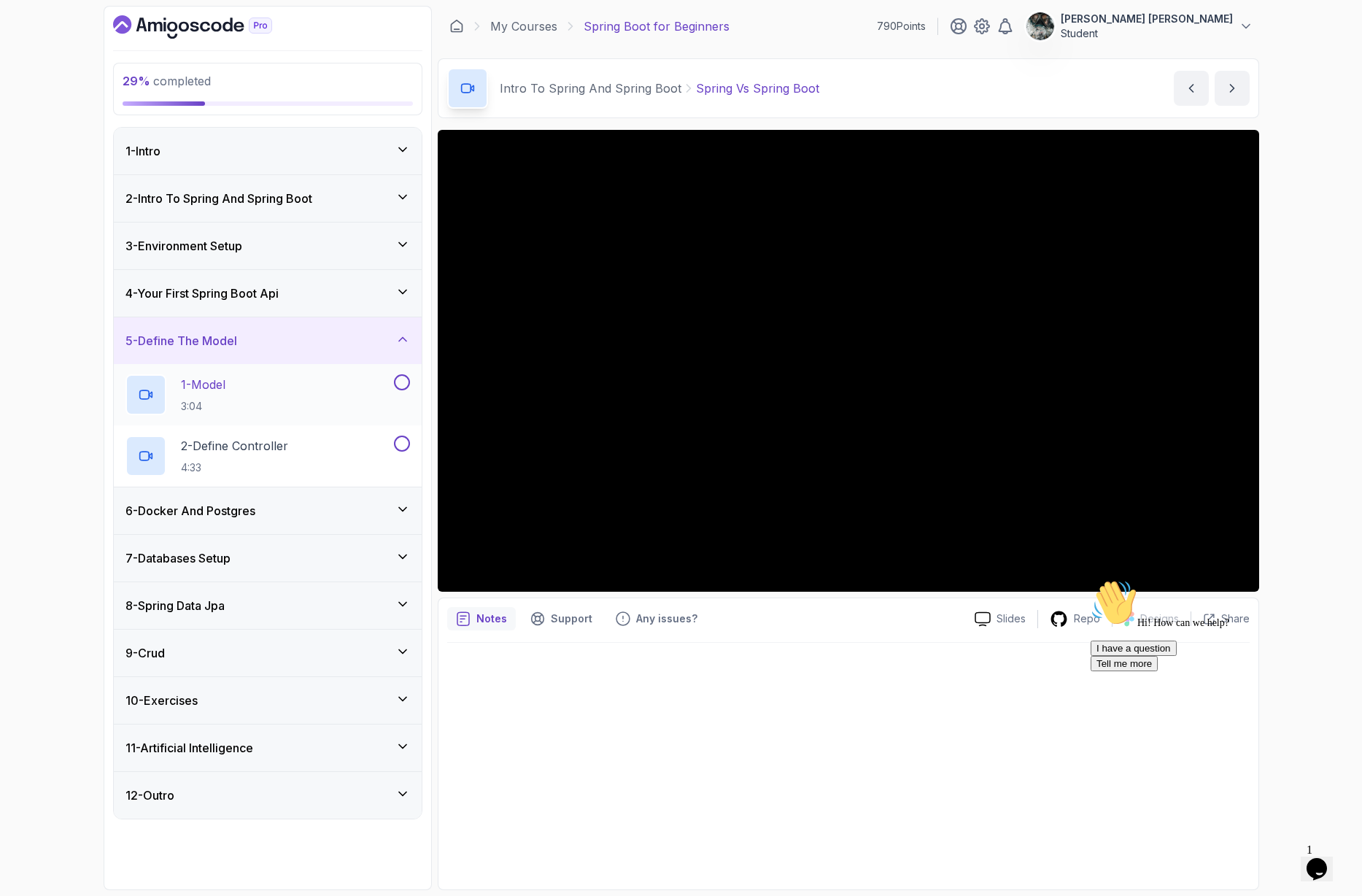
click at [291, 386] on div "1 - Model 3:04" at bounding box center [258, 394] width 266 height 41
click at [1328, 818] on icon "$i18n('chat', 'chat_widget')" at bounding box center [1317, 868] width 21 height 22
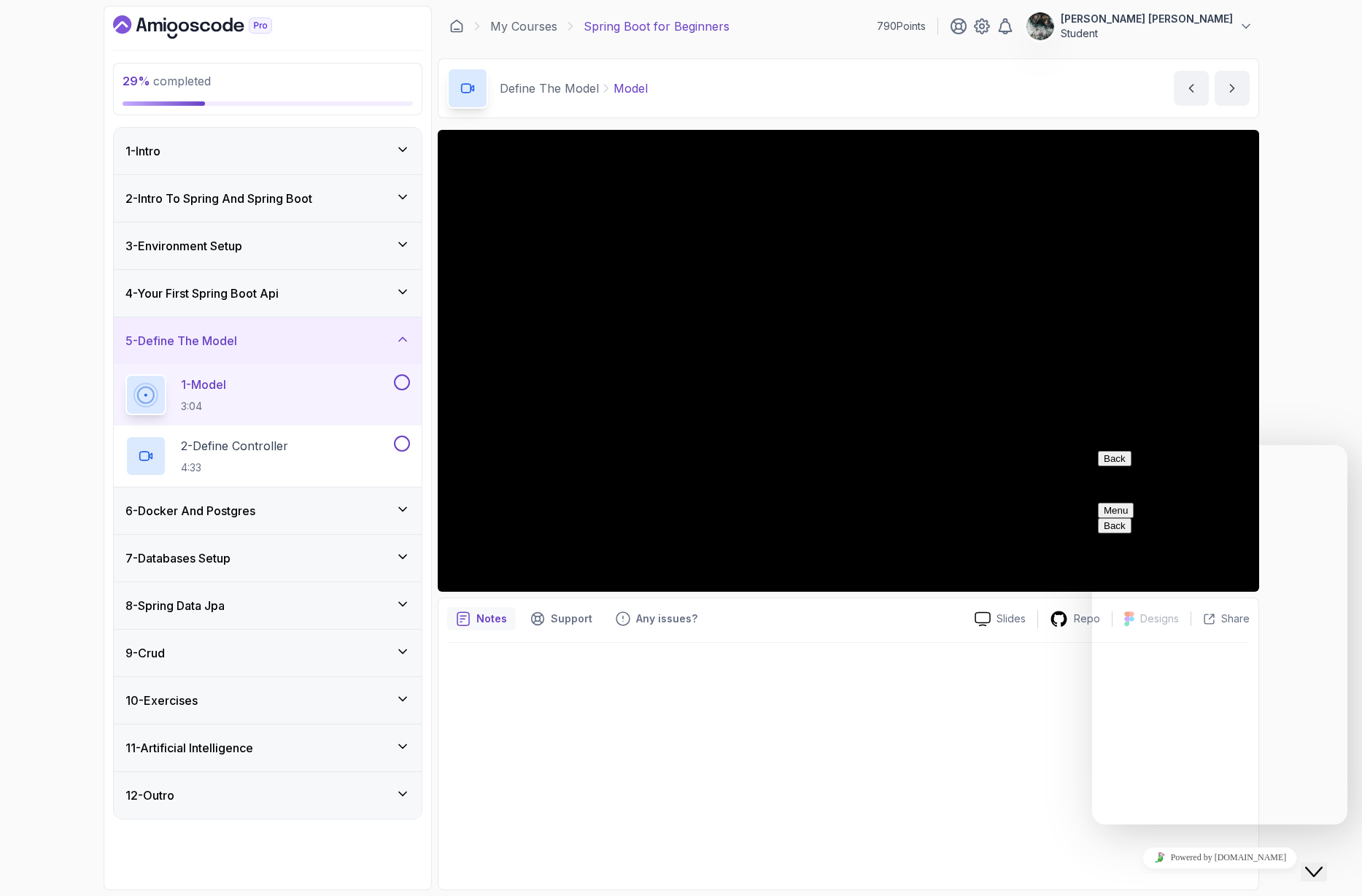
click at [1323, 818] on icon "$i18n('chat', 'chat_widget')" at bounding box center [1314, 871] width 18 height 10
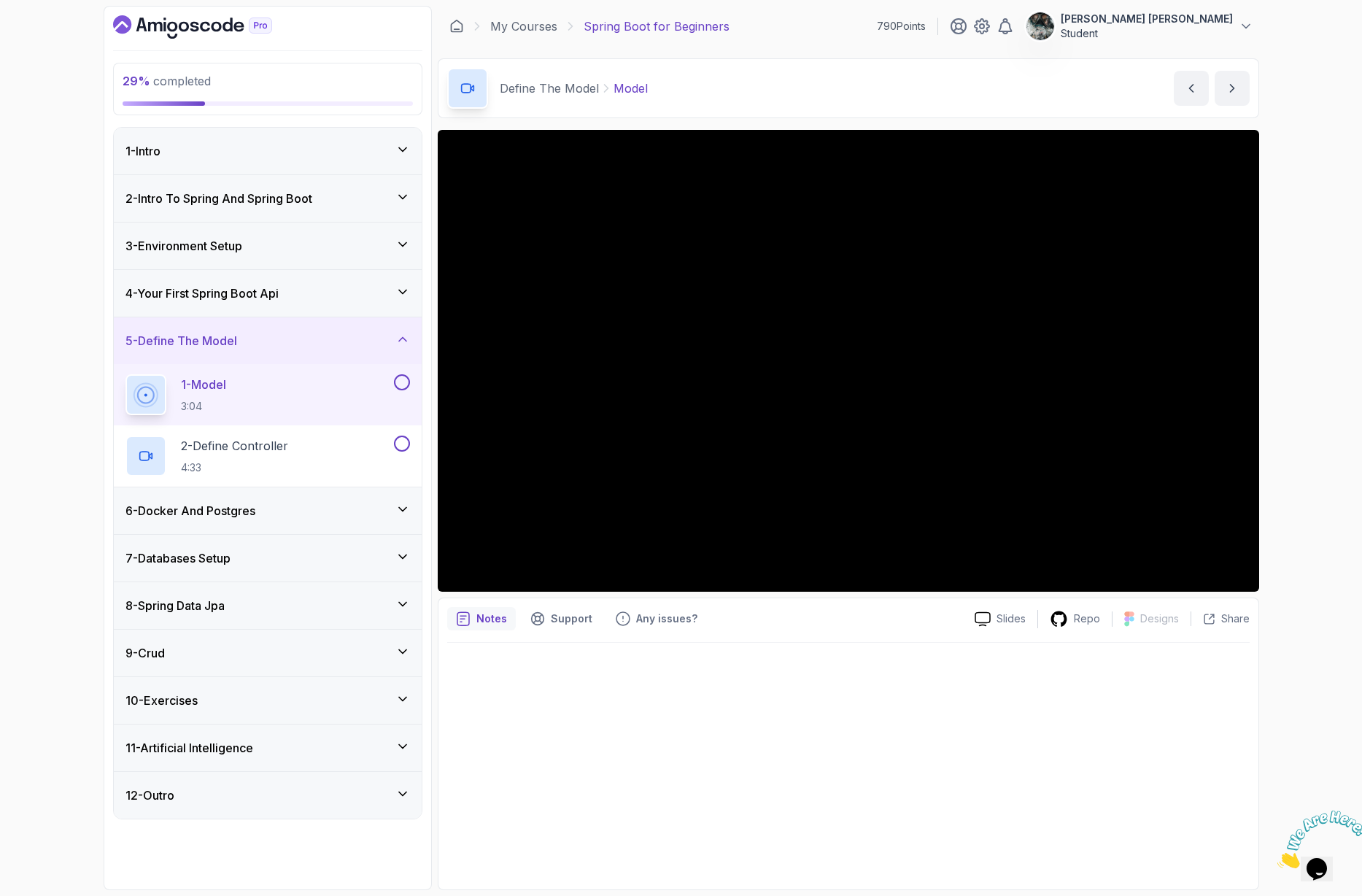
click at [1278, 818] on icon "Close" at bounding box center [1278, 864] width 0 height 13
click at [394, 382] on button at bounding box center [402, 382] width 16 height 16
click at [346, 439] on div "2 - Define Controller 4:33" at bounding box center [258, 455] width 266 height 41
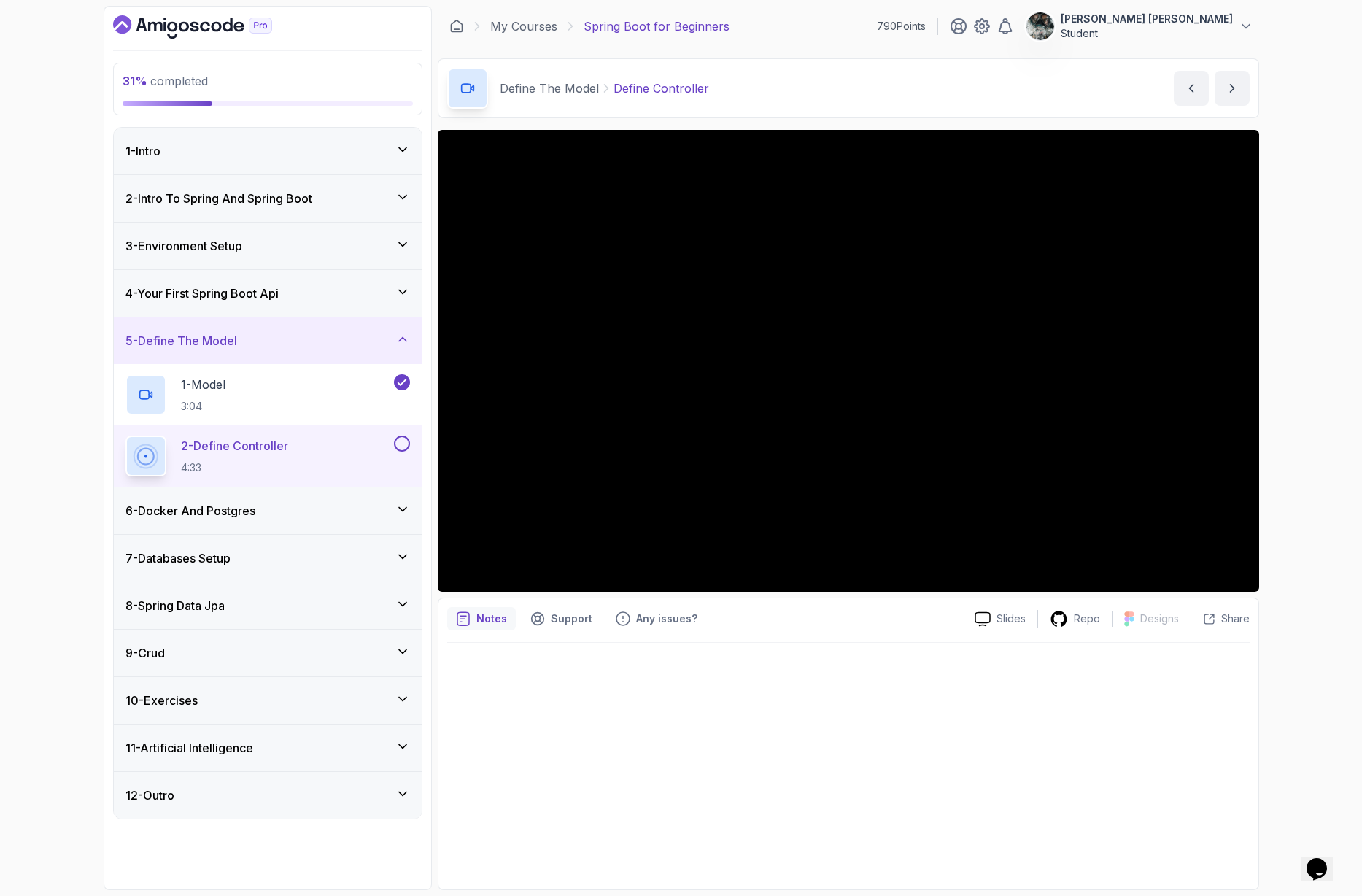
click at [400, 443] on button at bounding box center [402, 443] width 16 height 16
click at [235, 510] on h3 "6 - Docker And Postgres" at bounding box center [190, 510] width 130 height 18
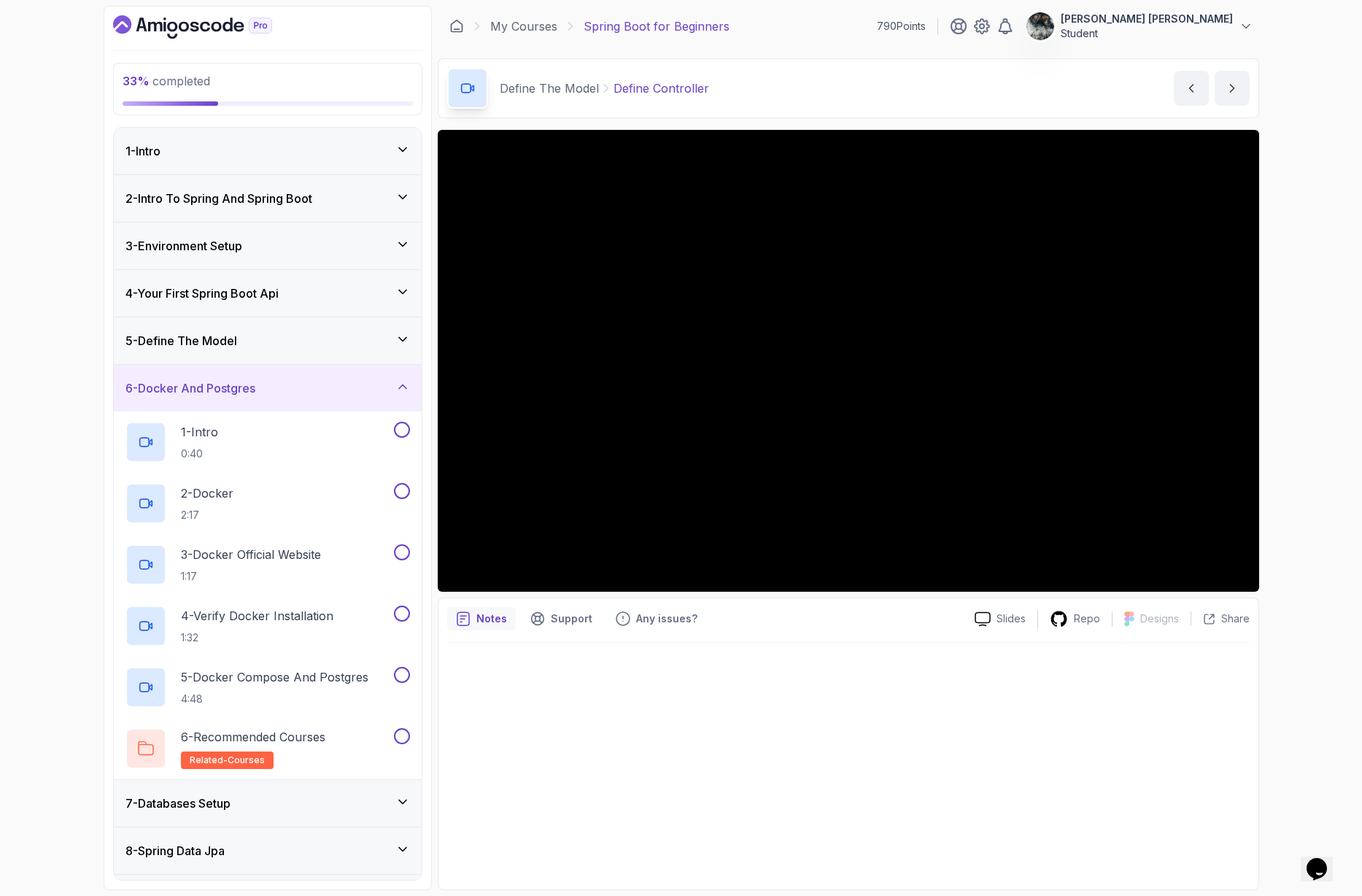
click at [291, 380] on div "6 - Docker And Postgres" at bounding box center [268, 388] width 285 height 18
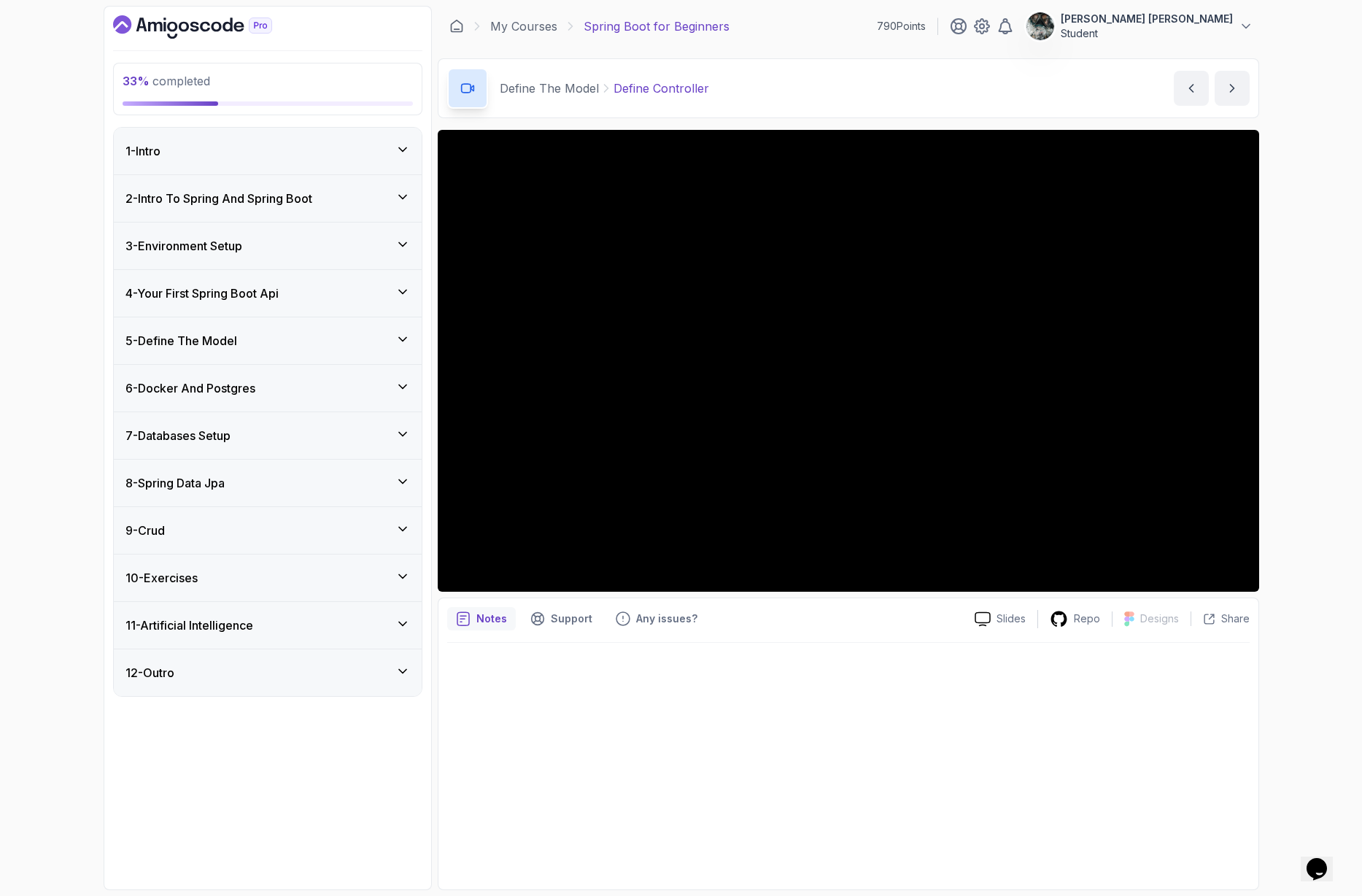
click at [351, 381] on div "6 - Docker And Postgres" at bounding box center [268, 388] width 285 height 18
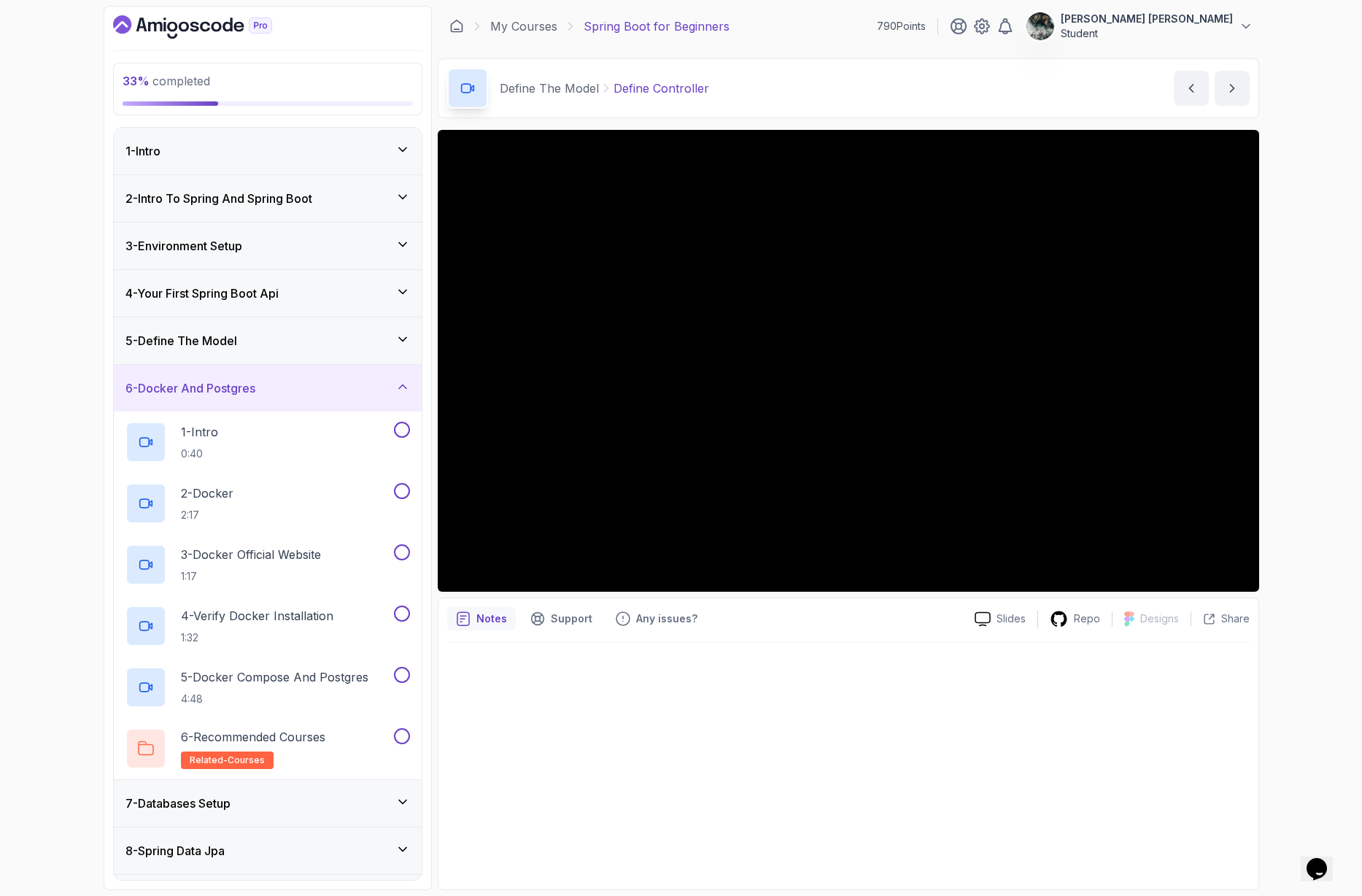
click at [46, 410] on div "33 % completed 1 - Intro 2 - Intro To Spring And Spring Boot 3 - Environment Se…" at bounding box center [681, 448] width 1362 height 896
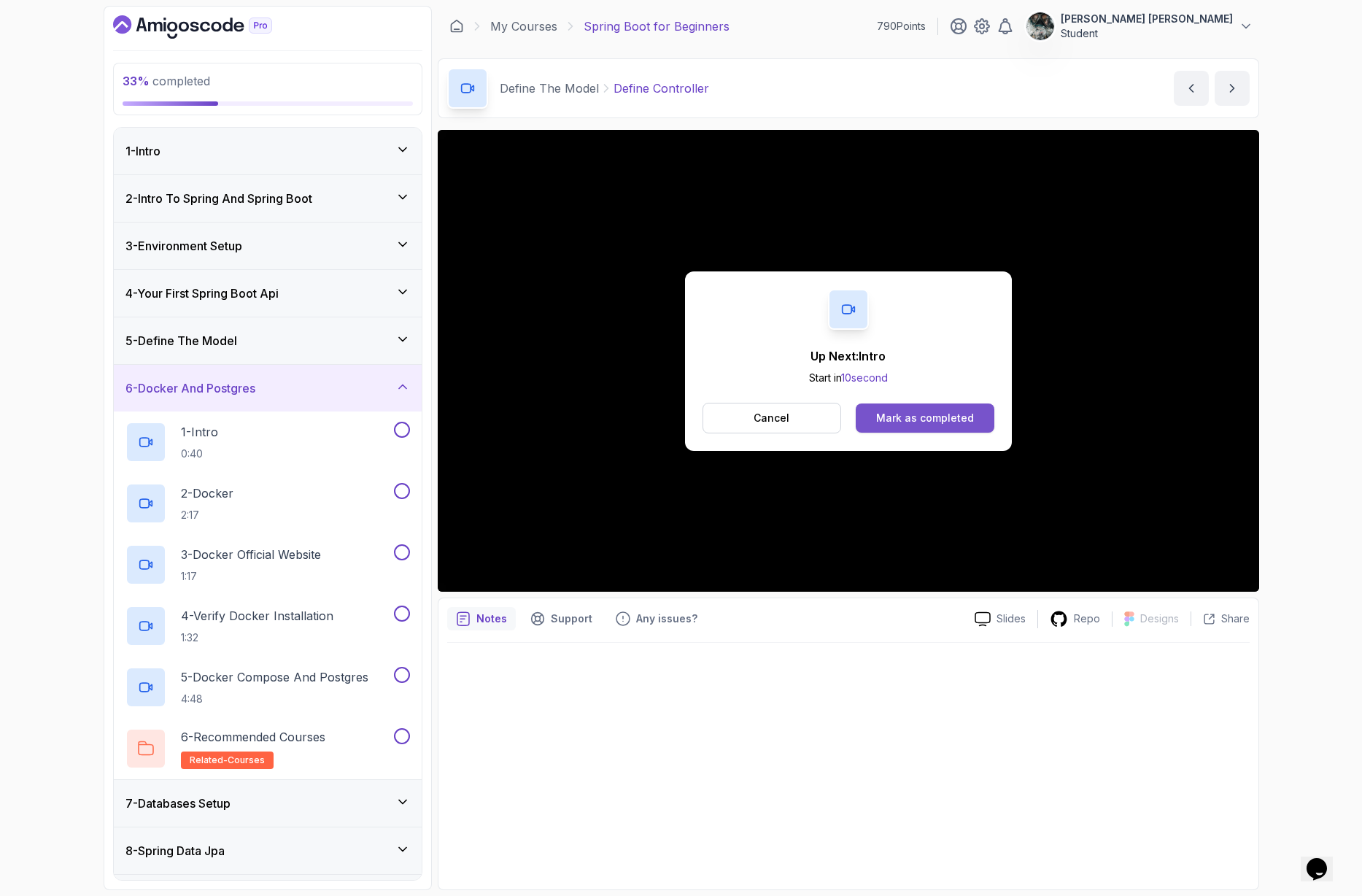
click at [913, 430] on button "Mark as completed" at bounding box center [925, 418] width 138 height 29
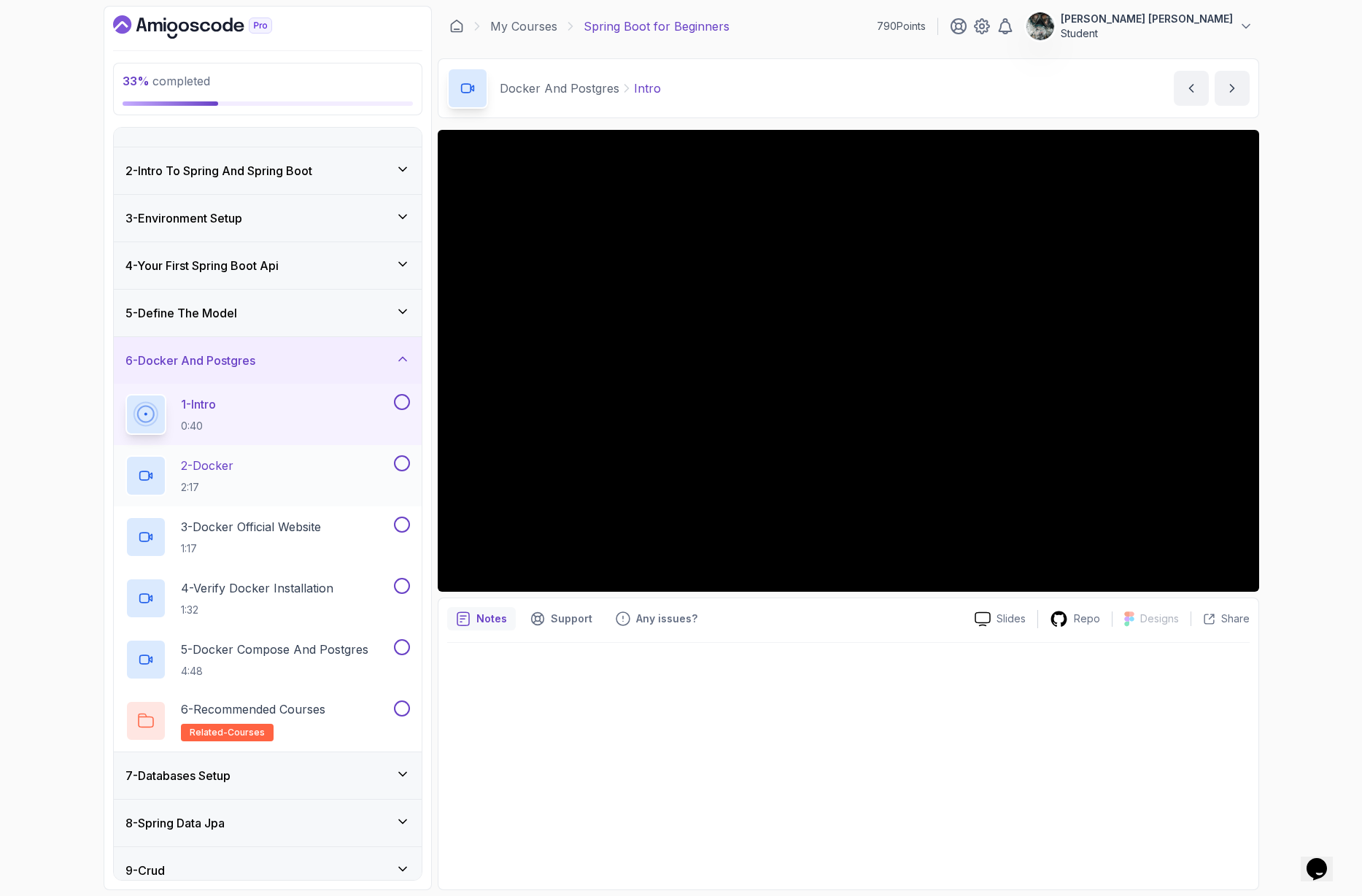
scroll to position [29, 0]
click at [399, 400] on button at bounding box center [402, 401] width 16 height 16
click at [244, 467] on div "2 - Docker 2:17" at bounding box center [258, 474] width 266 height 41
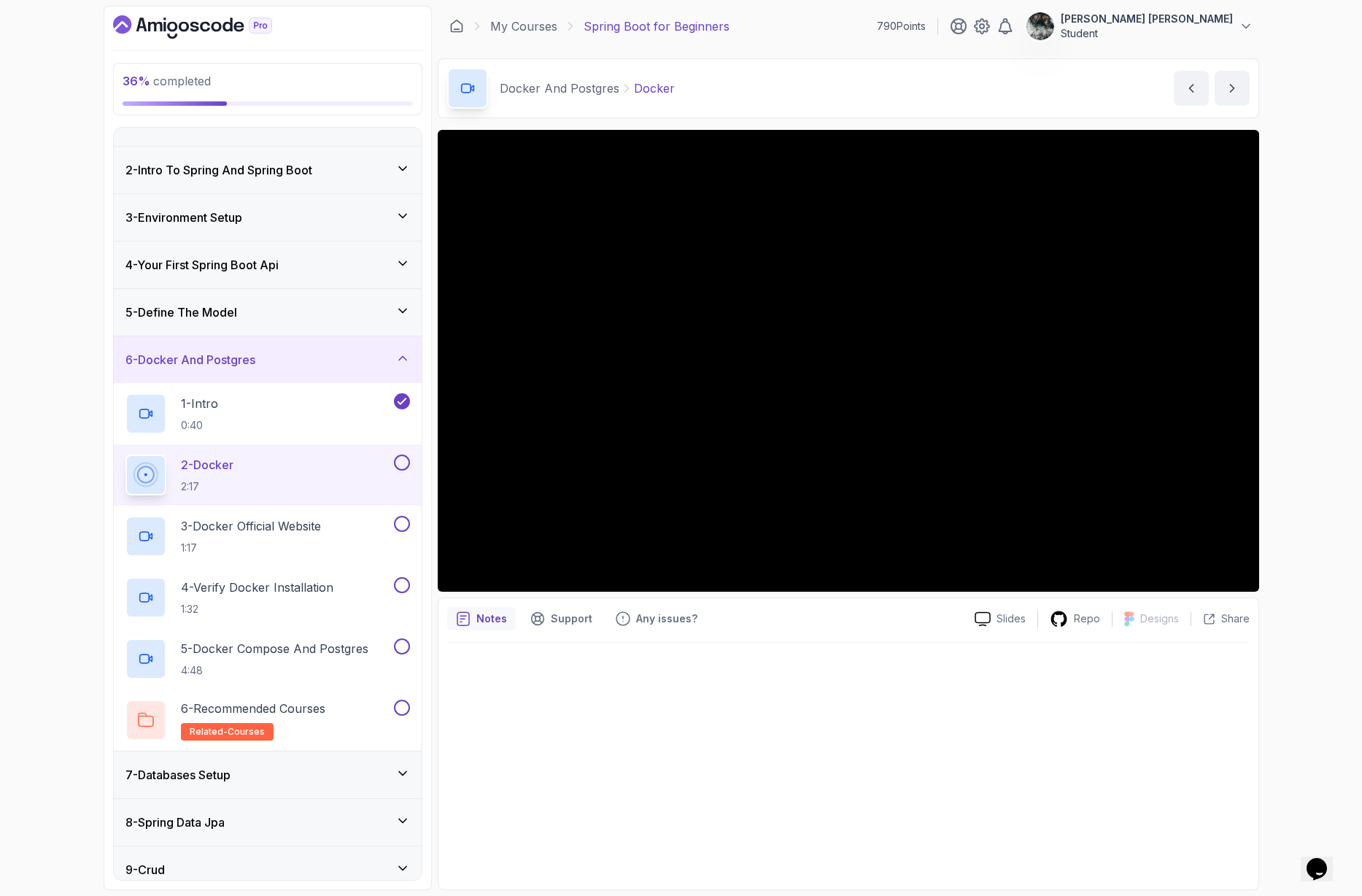
click at [773, 729] on div at bounding box center [848, 761] width 803 height 238
click at [402, 462] on button at bounding box center [402, 462] width 16 height 16
click at [266, 522] on p "3 - Docker Official Website" at bounding box center [250, 526] width 140 height 18
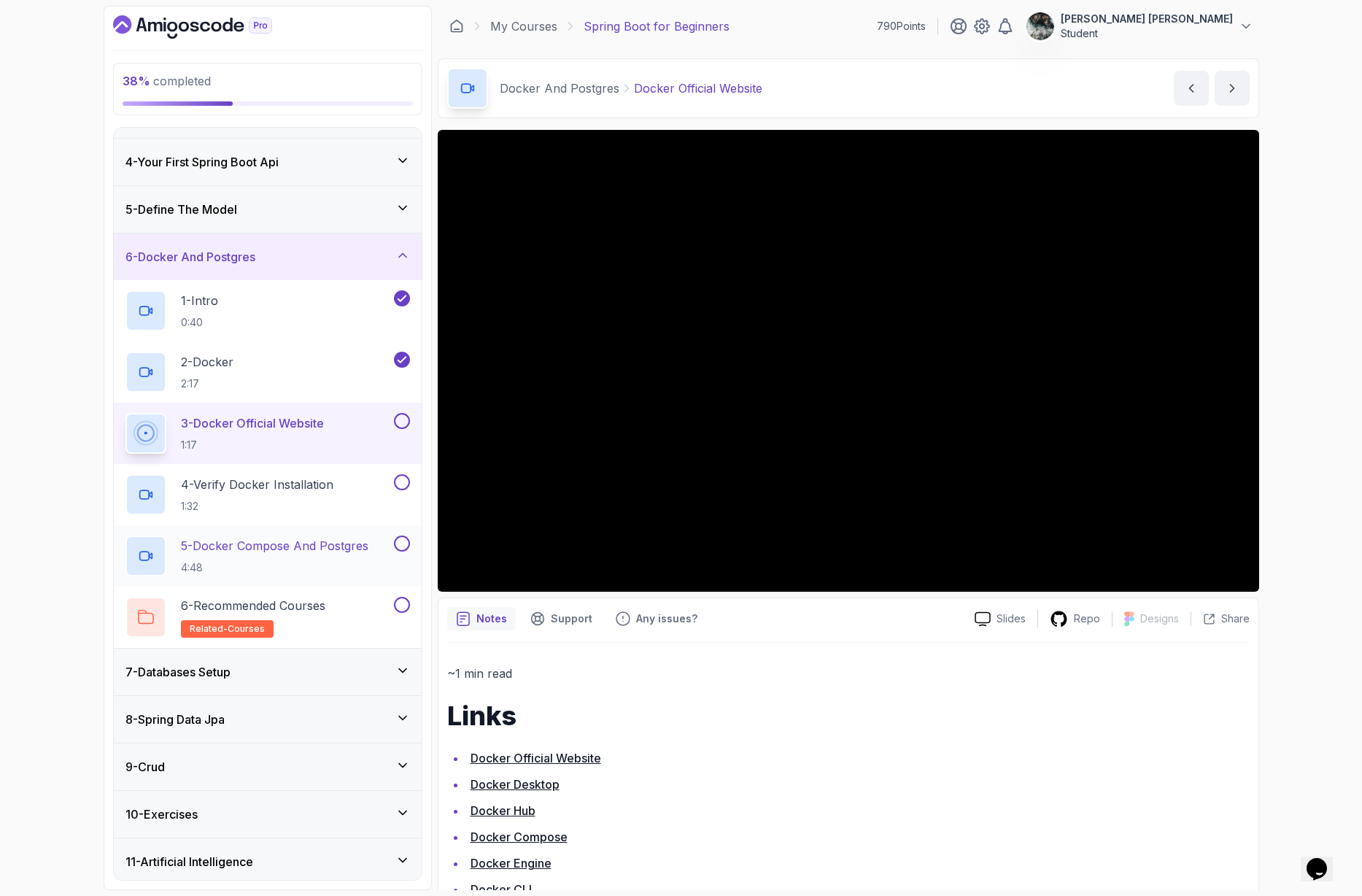
scroll to position [184, 0]
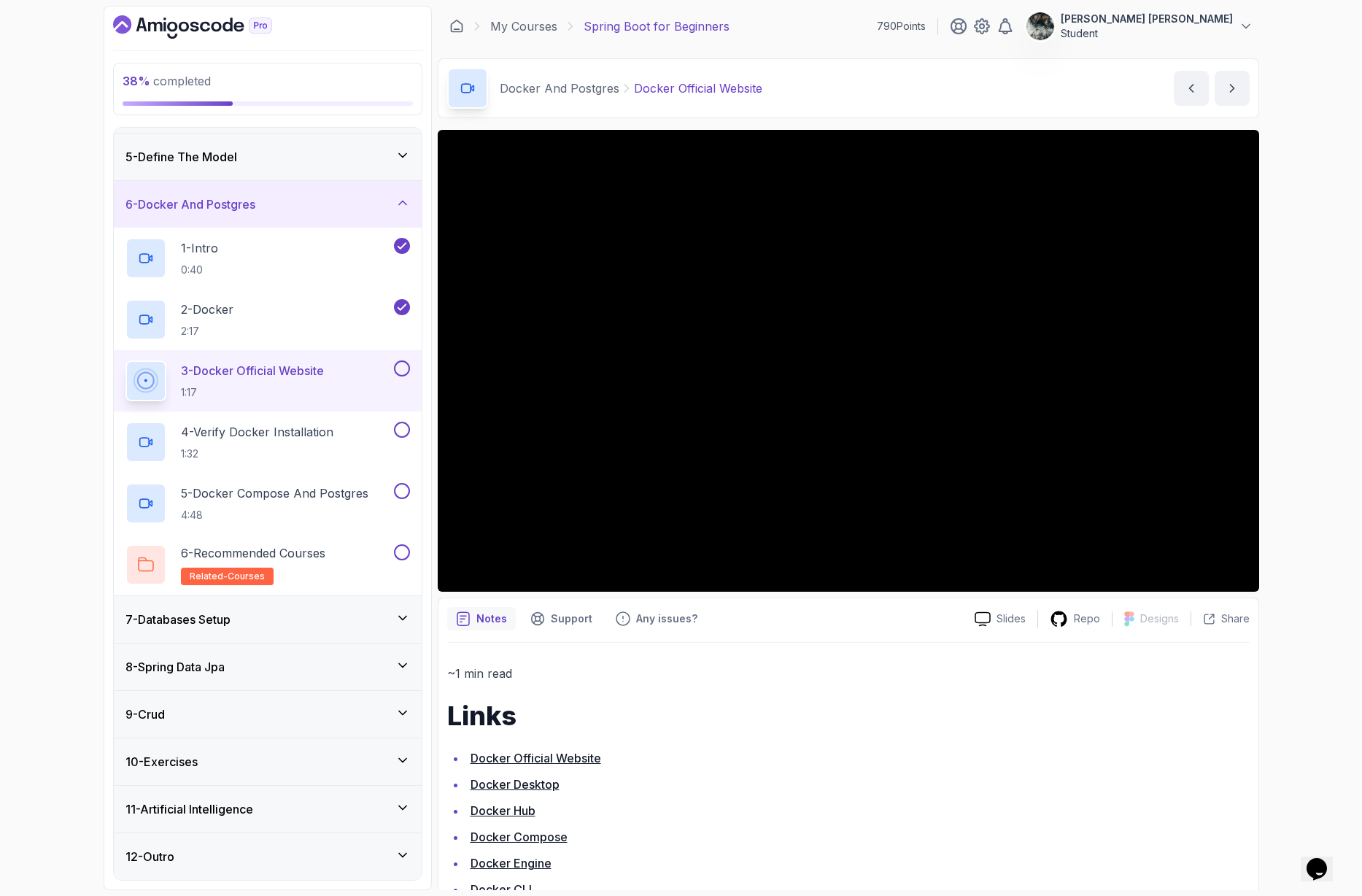
click at [405, 368] on button at bounding box center [402, 368] width 16 height 16
click at [271, 419] on div "4 - Verify Docker Installation 1:32" at bounding box center [267, 442] width 308 height 62
click at [300, 437] on p "4 - Verify Docker Installation" at bounding box center [257, 432] width 153 height 18
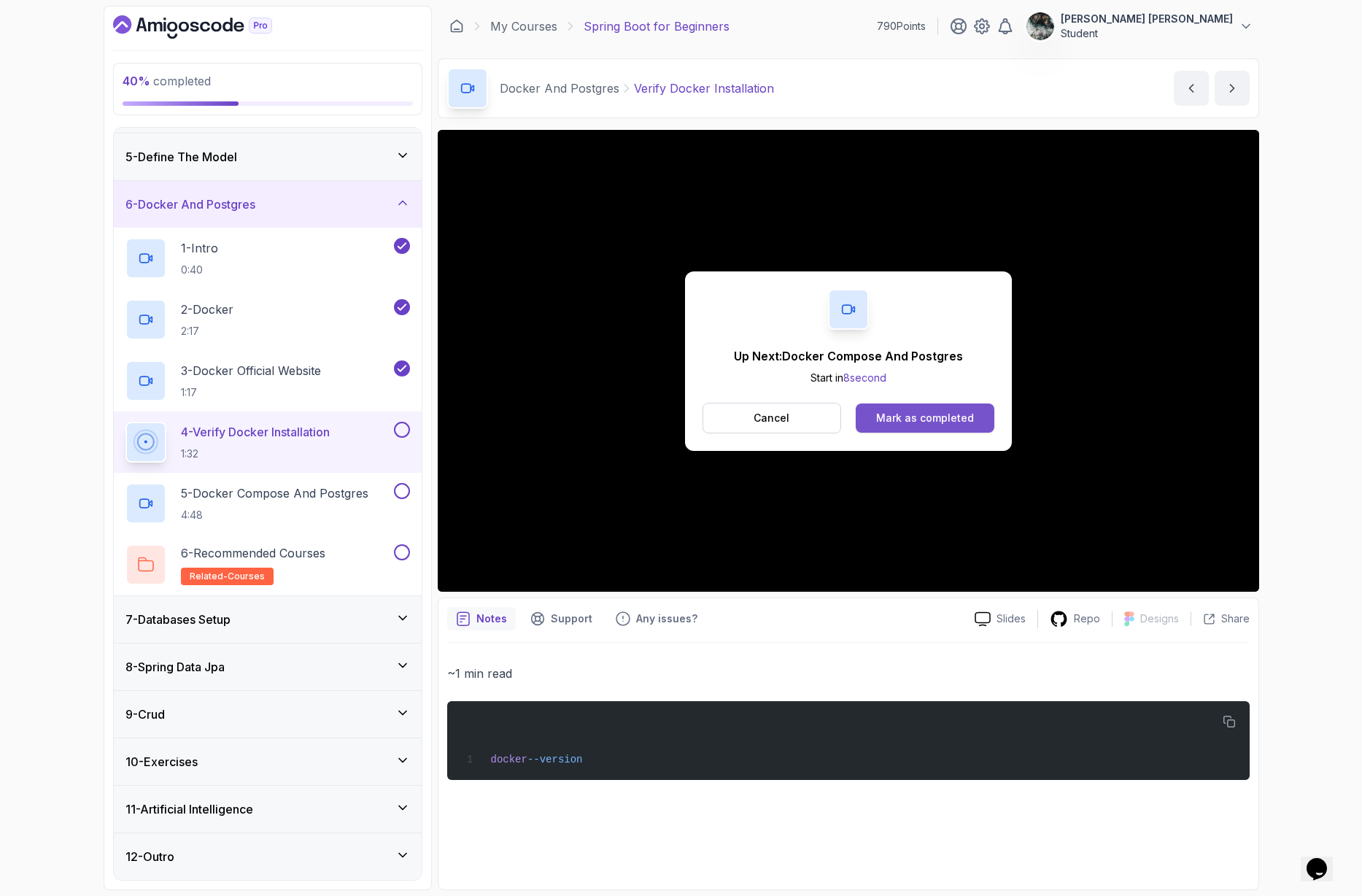
click at [931, 421] on div "Mark as completed" at bounding box center [925, 418] width 98 height 14
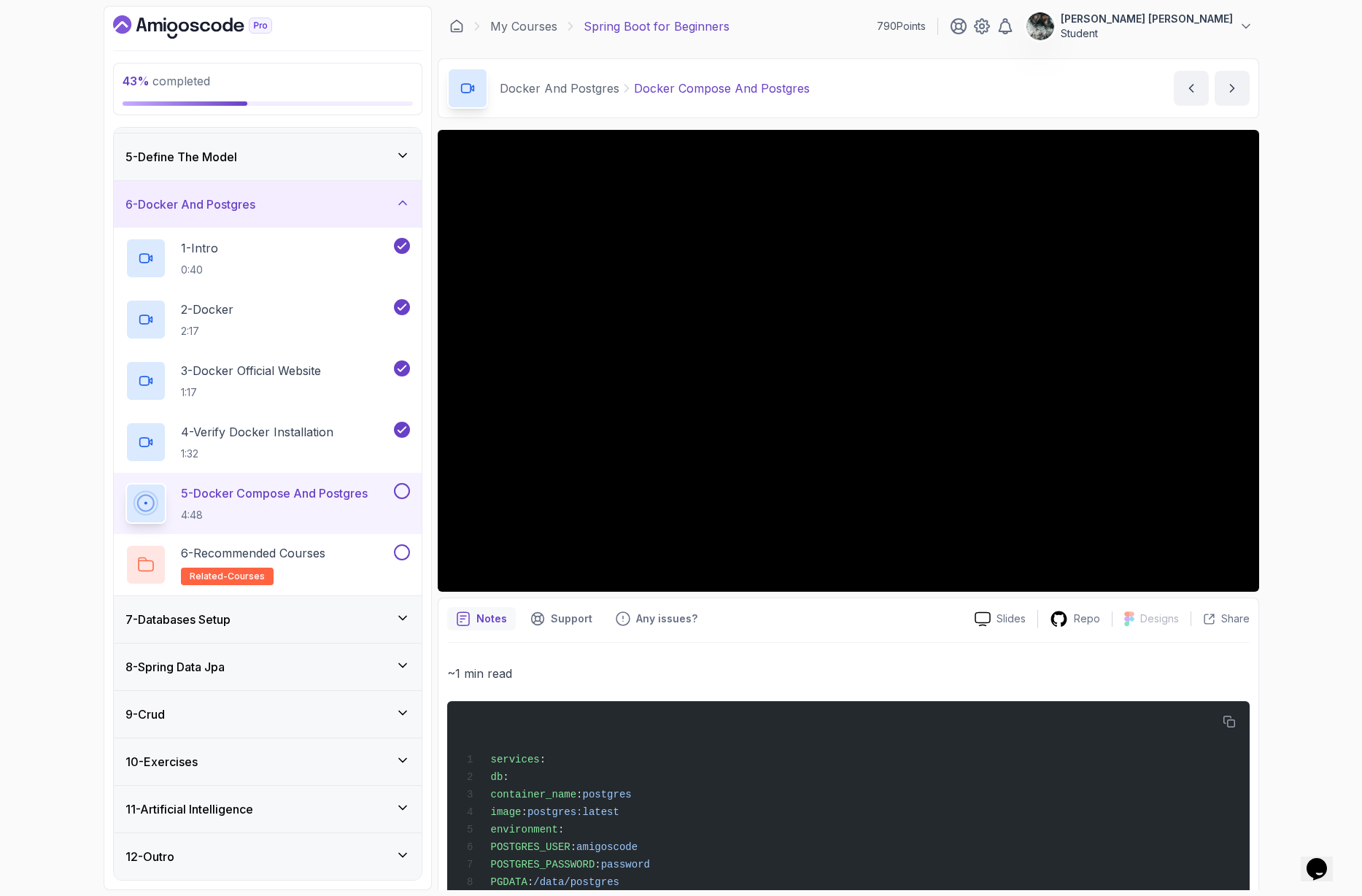
click at [333, 809] on div "11 - Artificial Intelligence" at bounding box center [268, 809] width 285 height 18
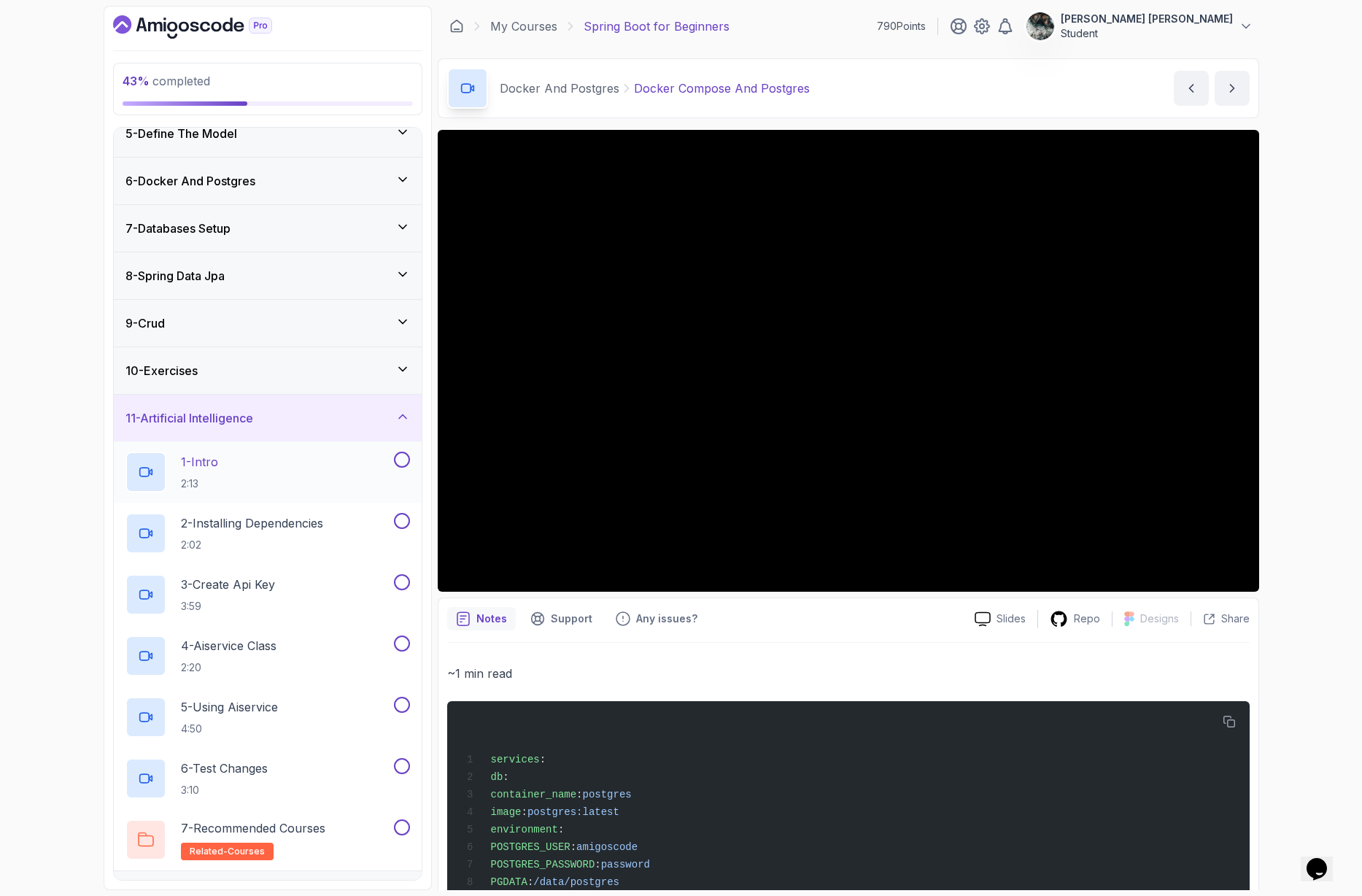
scroll to position [245, 0]
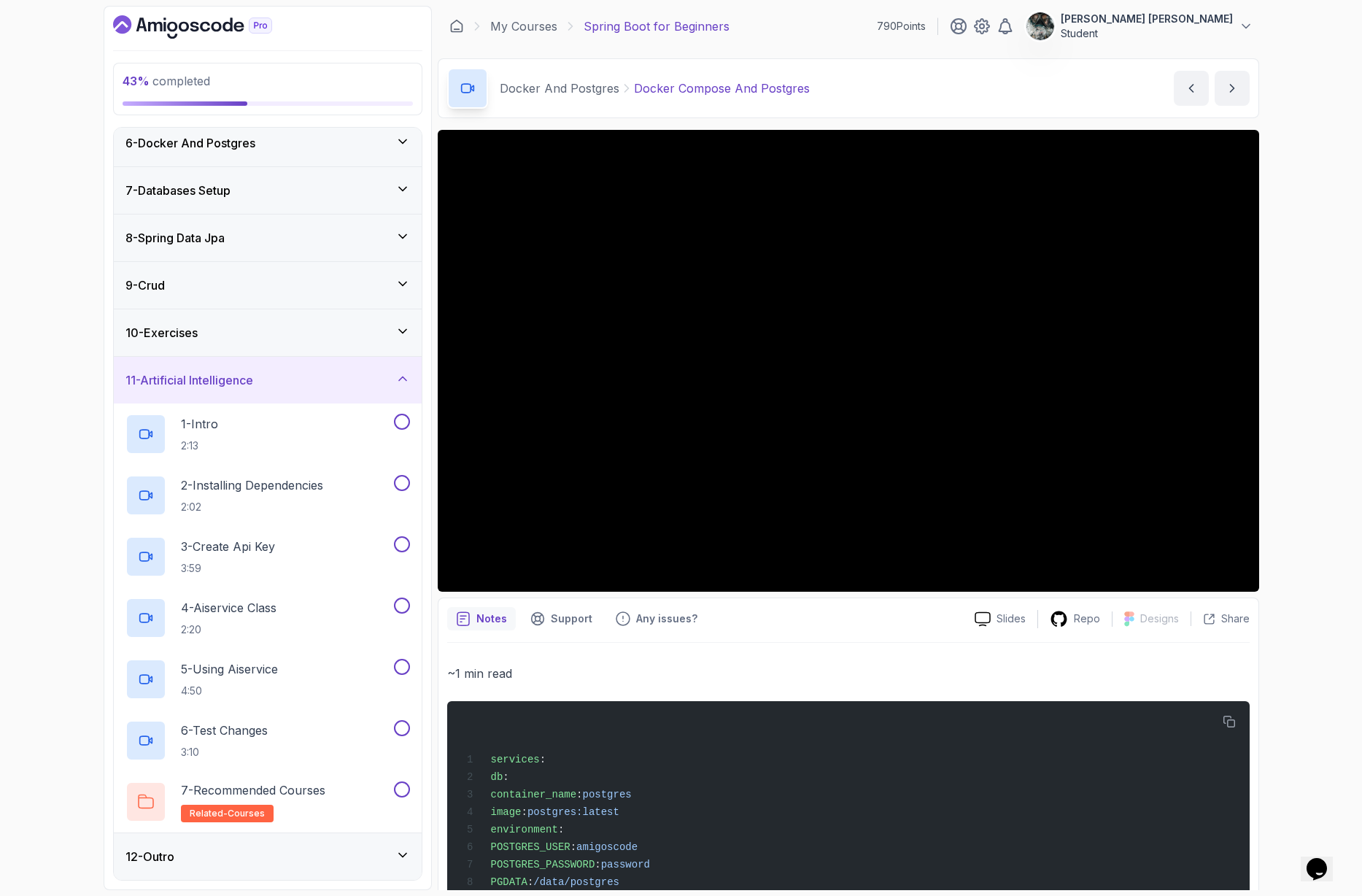
click at [356, 393] on div "11 - Artificial Intelligence" at bounding box center [267, 380] width 308 height 46
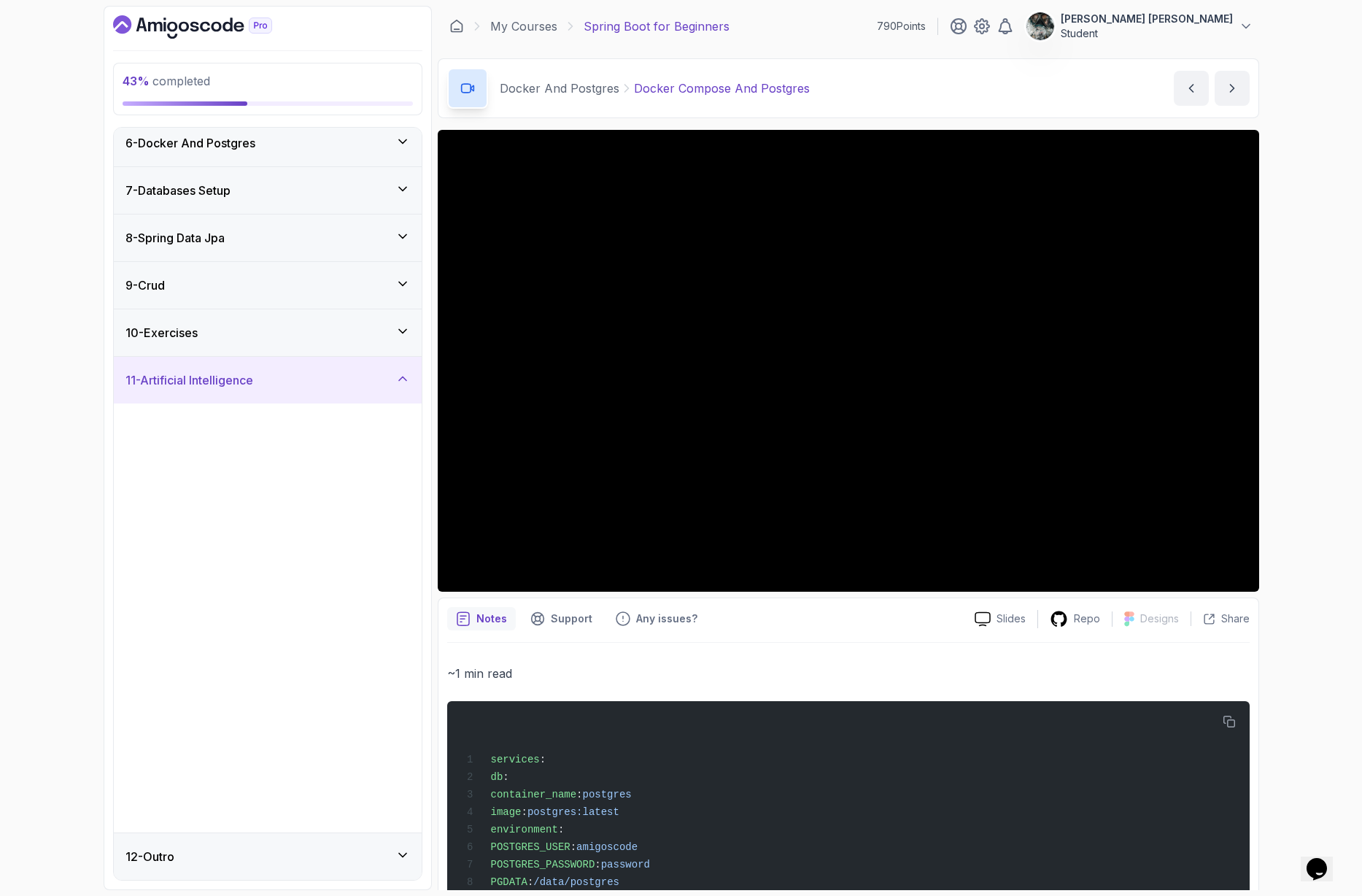
scroll to position [0, 0]
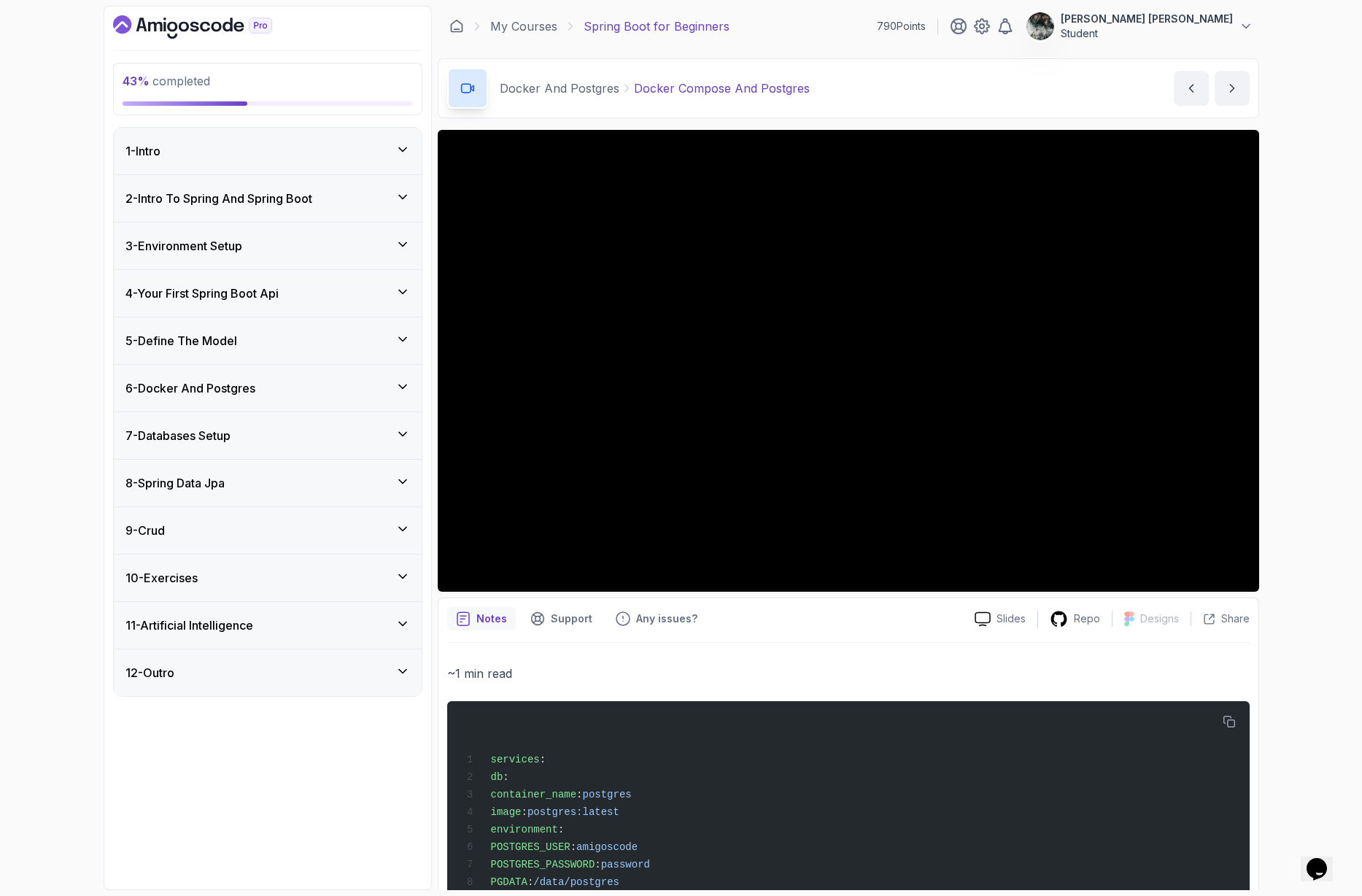
click at [233, 370] on div "6 - Docker And Postgres" at bounding box center [267, 388] width 308 height 46
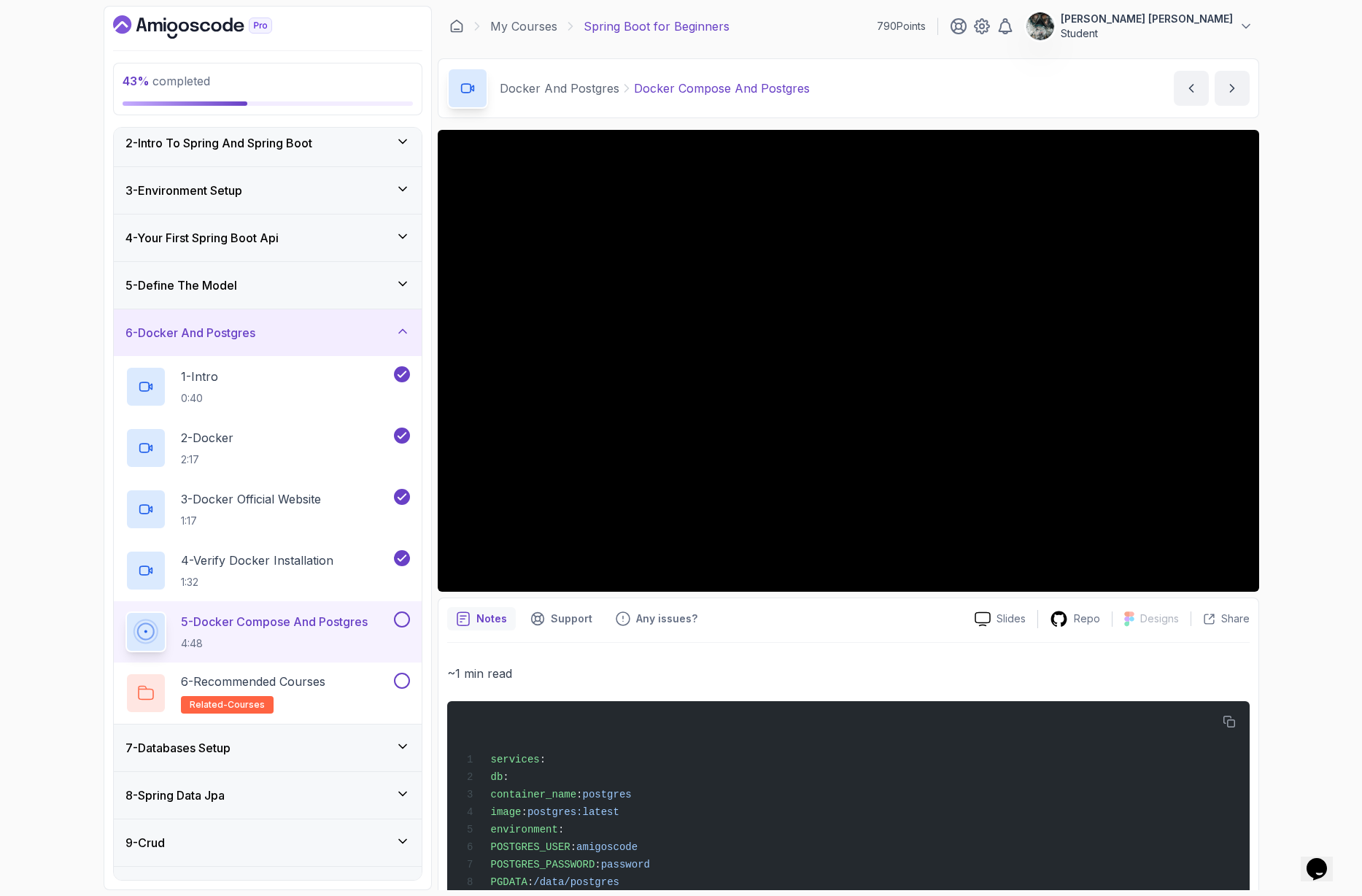
scroll to position [57, 0]
